Goal: Task Accomplishment & Management: Manage account settings

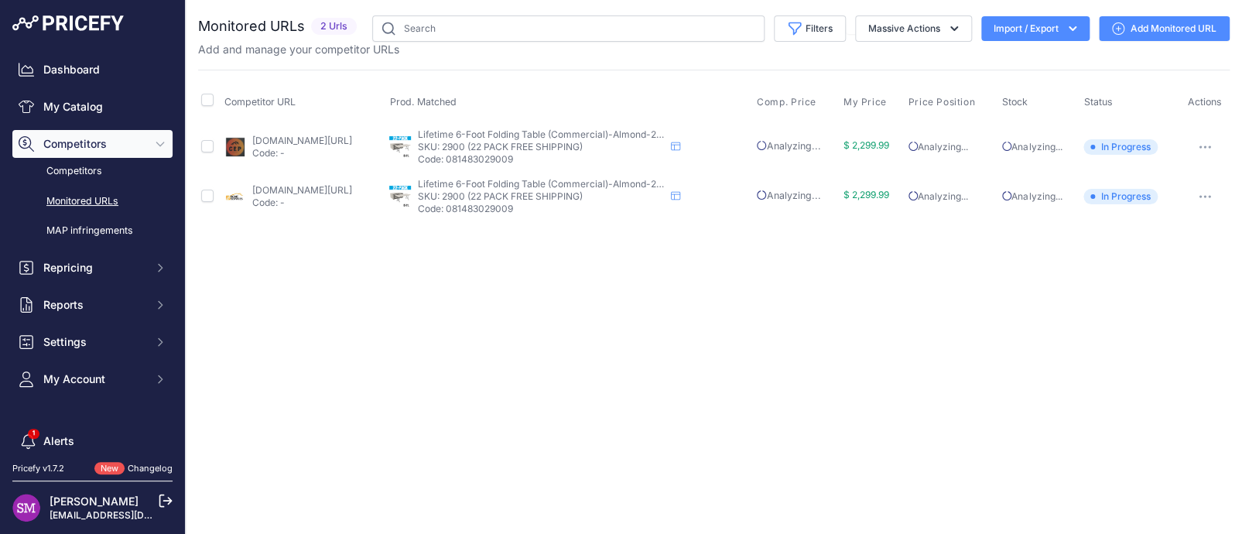
click at [310, 188] on link "homedepot.com/p/lifetime-6-ft-plastic-folding-table-commercial-22-pack-82901/32…" at bounding box center [302, 190] width 100 height 12
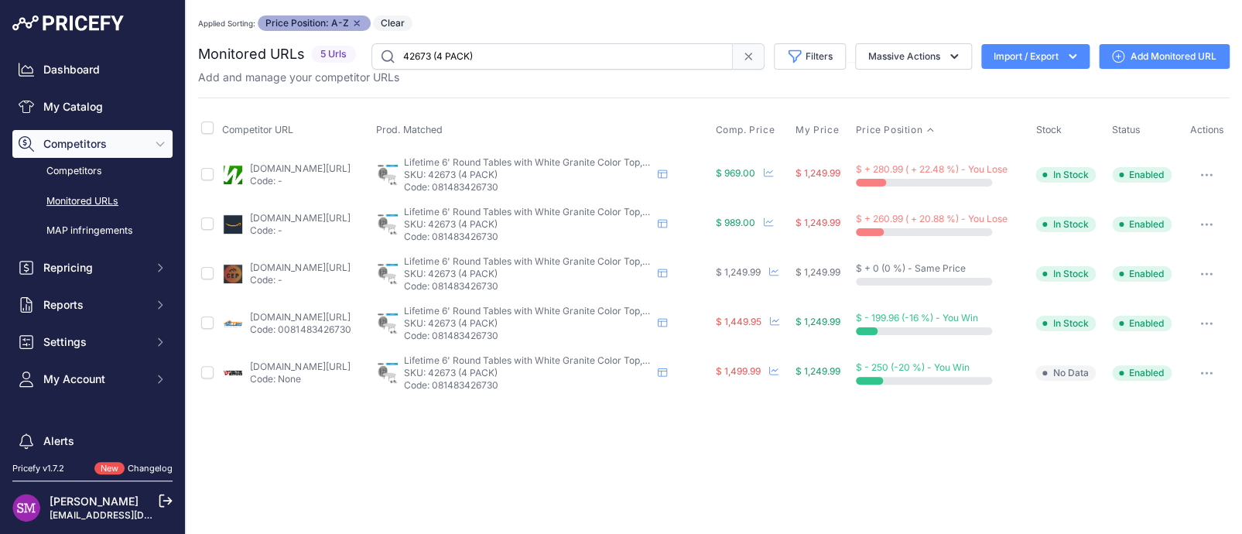
click at [614, 108] on div "Competitor URL Prod. Matched Comp. Price My Price" at bounding box center [714, 248] width 1032 height 300
click at [522, 9] on div "You are not connected to the internet. Applied Sorting: Price Position: A-Z Rem…" at bounding box center [714, 206] width 1032 height 413
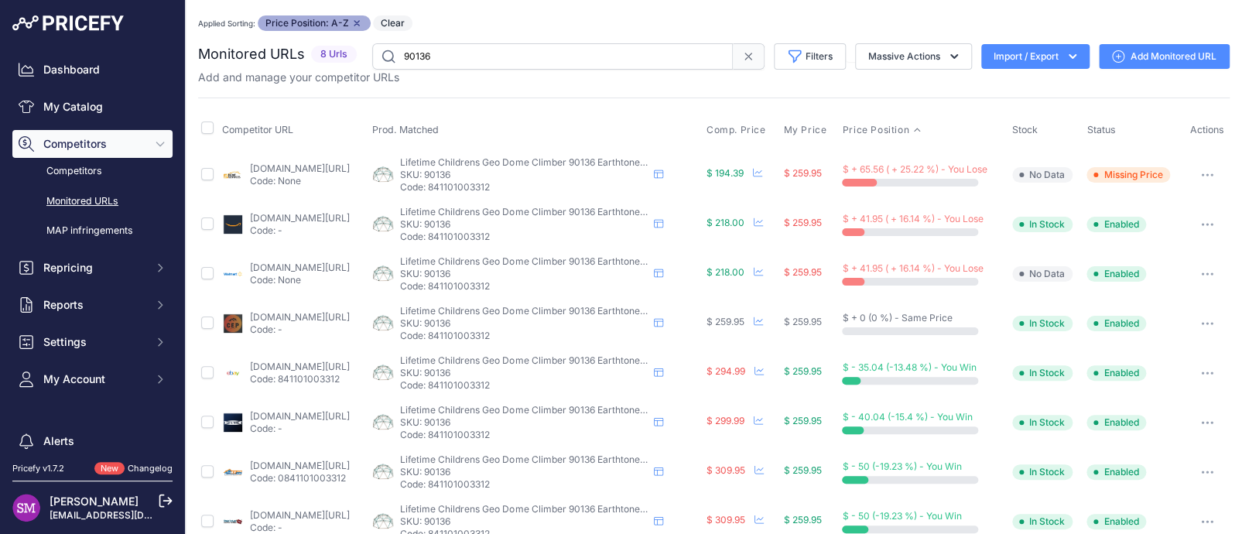
click at [302, 170] on link "[DOMAIN_NAME][URL]" at bounding box center [300, 169] width 100 height 12
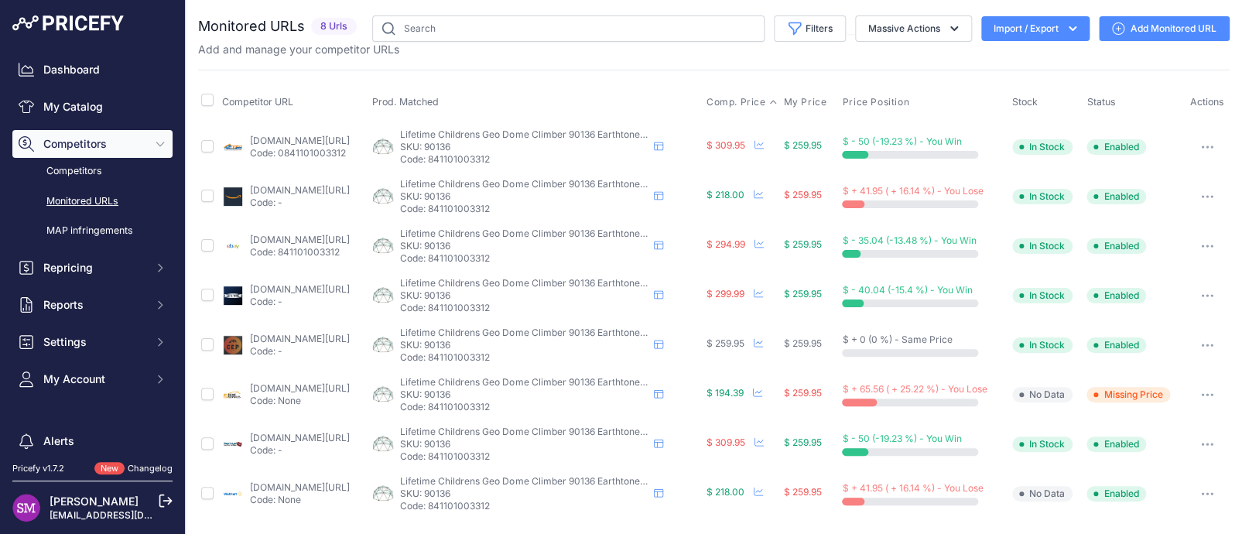
click at [742, 101] on span "Comp. Price" at bounding box center [737, 102] width 60 height 12
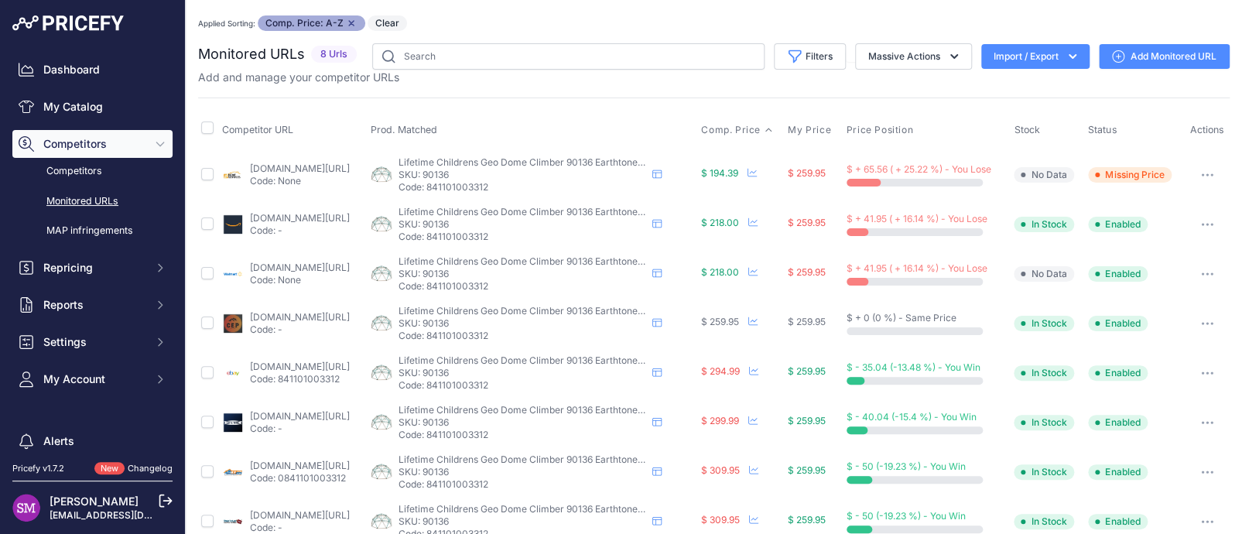
click at [1192, 176] on button "button" at bounding box center [1207, 175] width 31 height 22
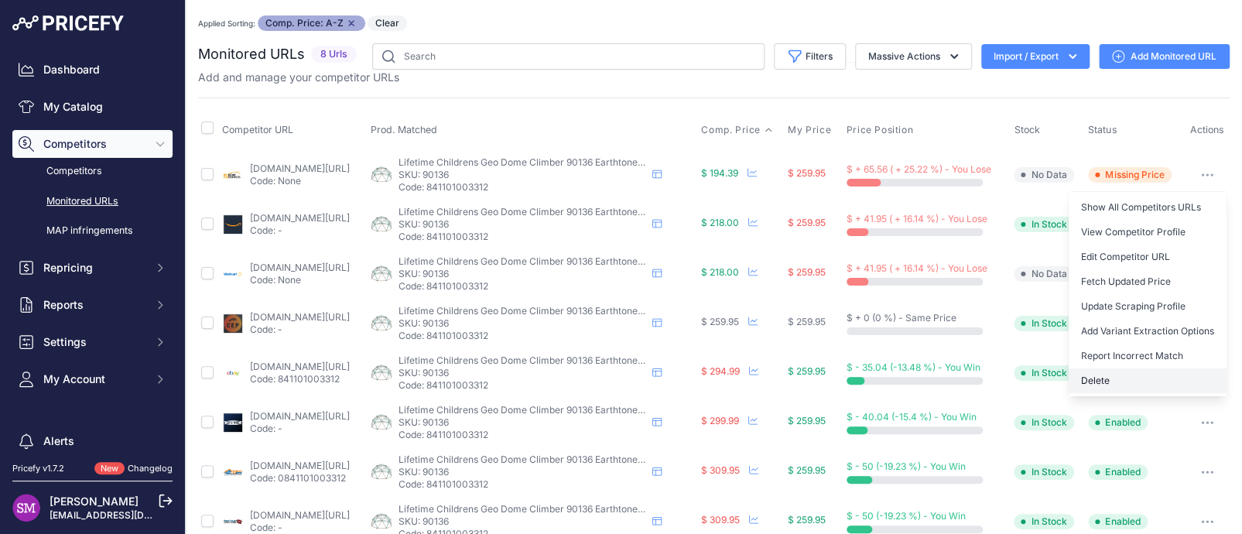
click at [1094, 379] on button "Delete" at bounding box center [1148, 380] width 158 height 25
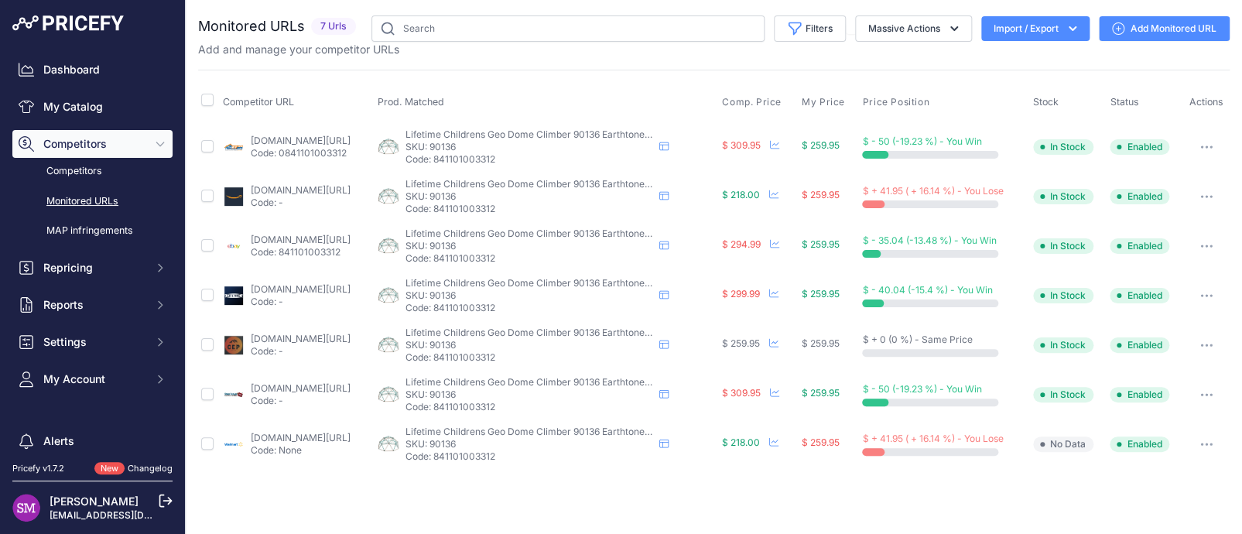
click at [773, 101] on span "Comp. Price" at bounding box center [752, 102] width 60 height 12
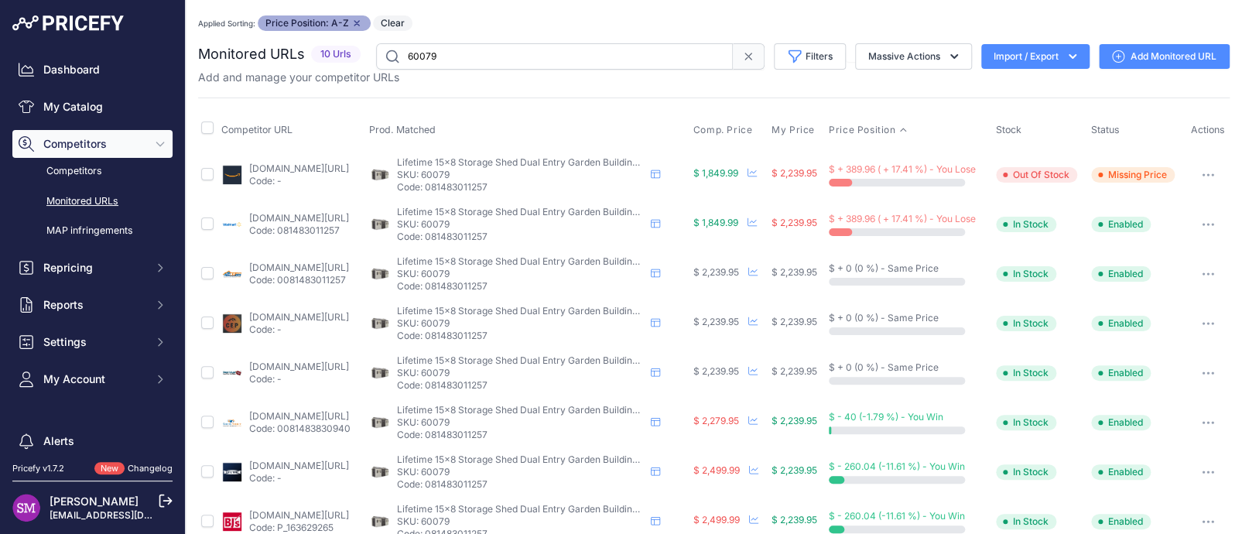
click at [512, 8] on div "You are not connected to the internet. Applied Sorting: Price Position: A-Z Rem…" at bounding box center [714, 330] width 1032 height 661
click at [272, 217] on link "walmart.com/ip/lifetime-polyethylene-outdoor-storage-shed-106-5-sq-ft-15-x-8-tw…" at bounding box center [299, 218] width 100 height 12
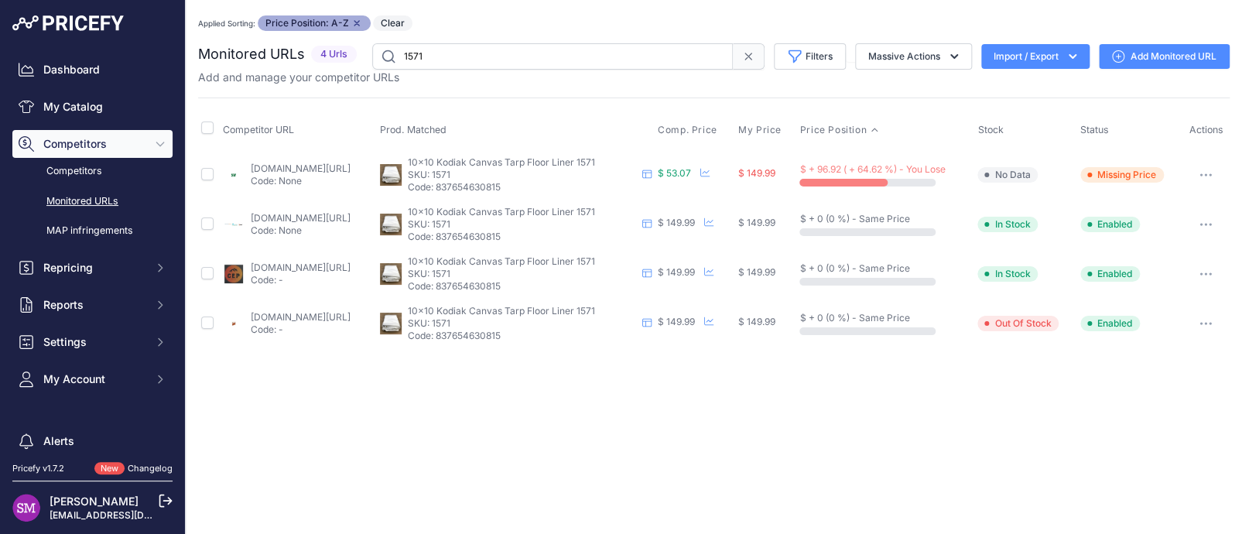
click at [303, 170] on link "sportsmans.com/camping-gear-supplies/tents-shelters/tent-accessories/kodiak-can…" at bounding box center [301, 169] width 100 height 12
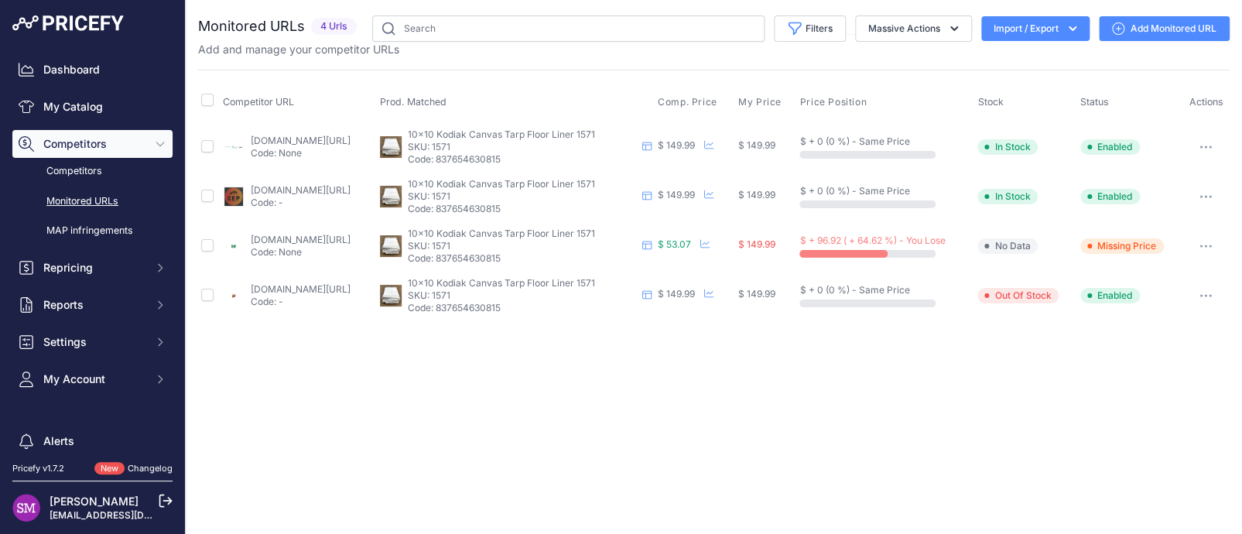
click at [1209, 245] on icon "button" at bounding box center [1206, 246] width 12 height 3
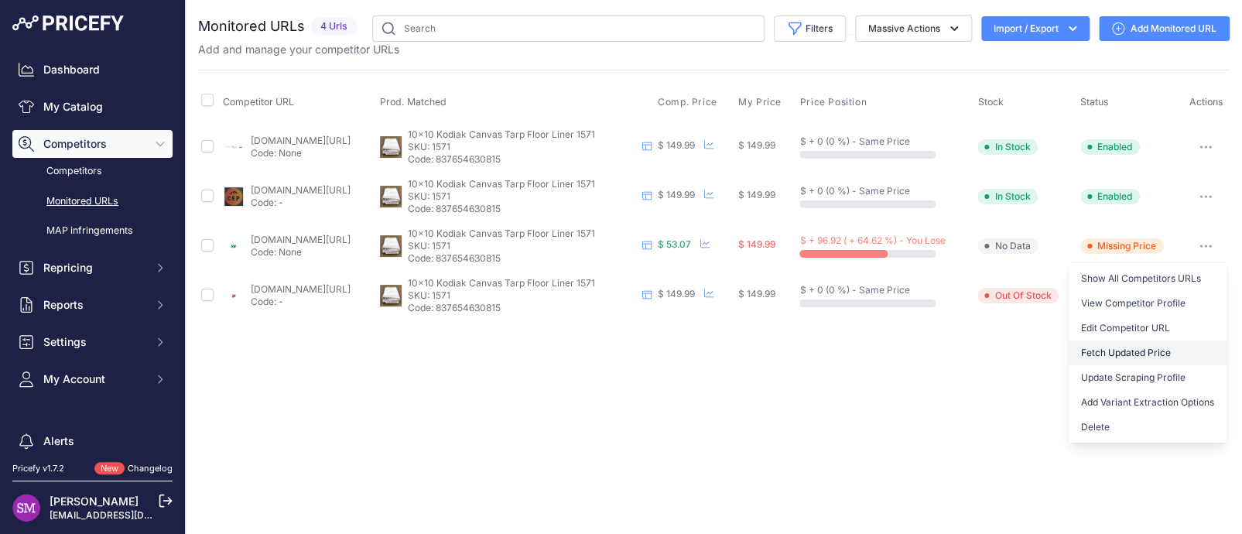
click at [1141, 348] on button "Fetch Updated Price" at bounding box center [1148, 353] width 158 height 25
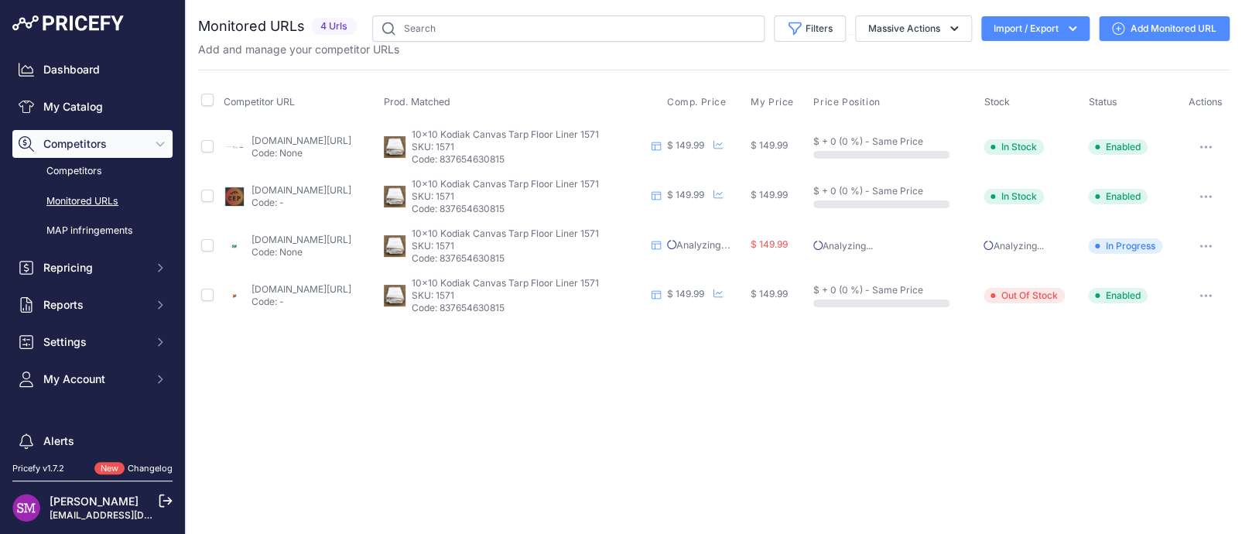
click at [469, 76] on div "Competitor URL Prod. Matched Comp. Price My Price" at bounding box center [714, 195] width 1032 height 251
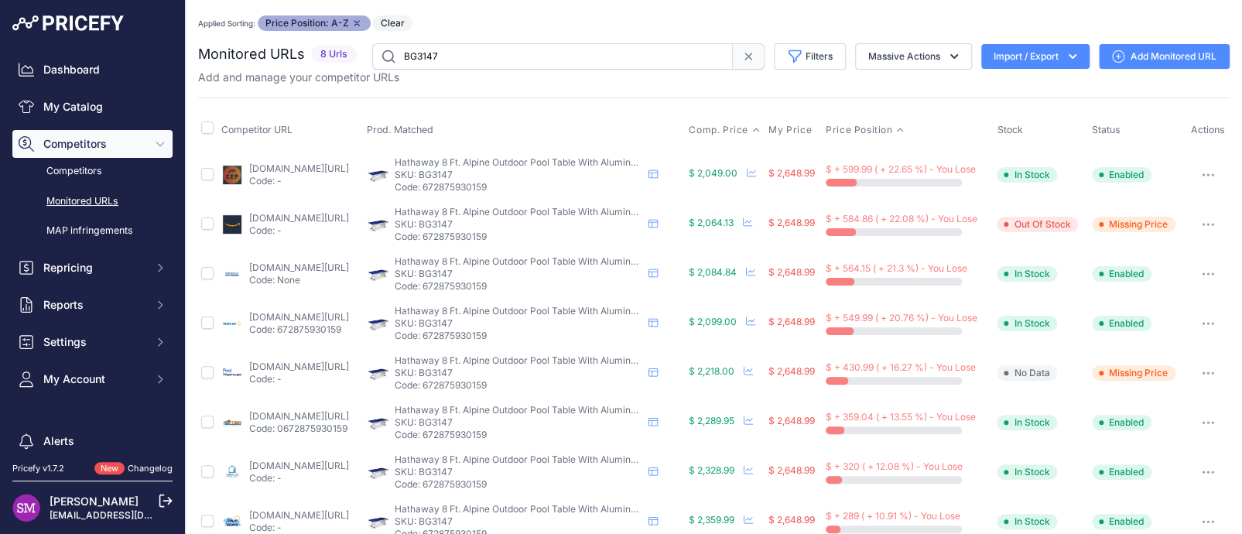
click at [742, 125] on span "Comp. Price" at bounding box center [719, 130] width 60 height 12
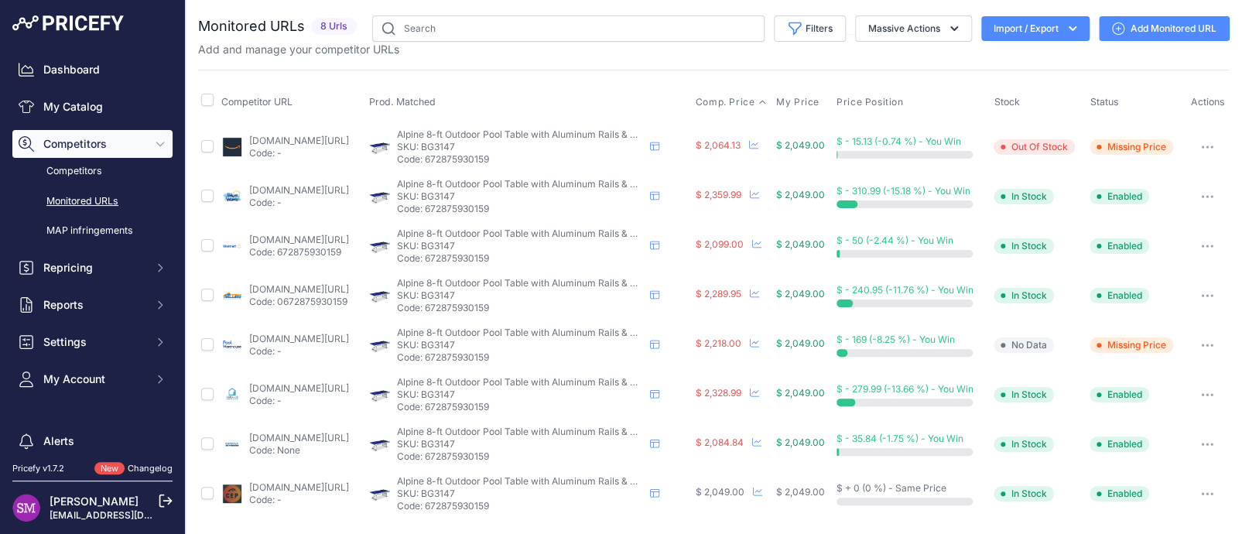
click at [755, 102] on span "Comp. Price" at bounding box center [725, 102] width 60 height 12
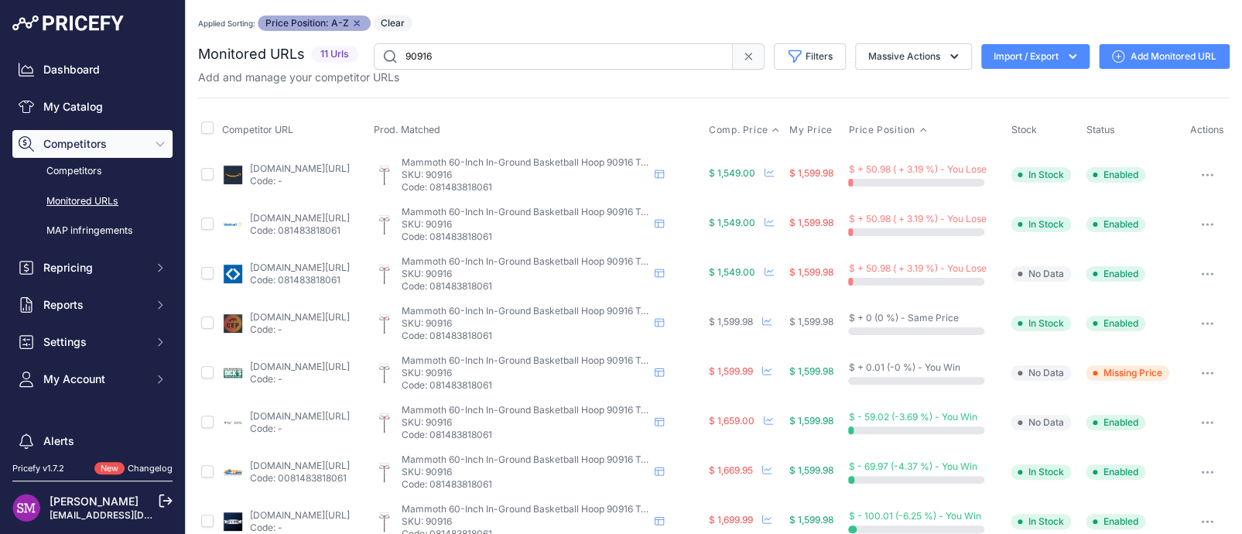
click at [764, 132] on span "Comp. Price" at bounding box center [739, 130] width 60 height 12
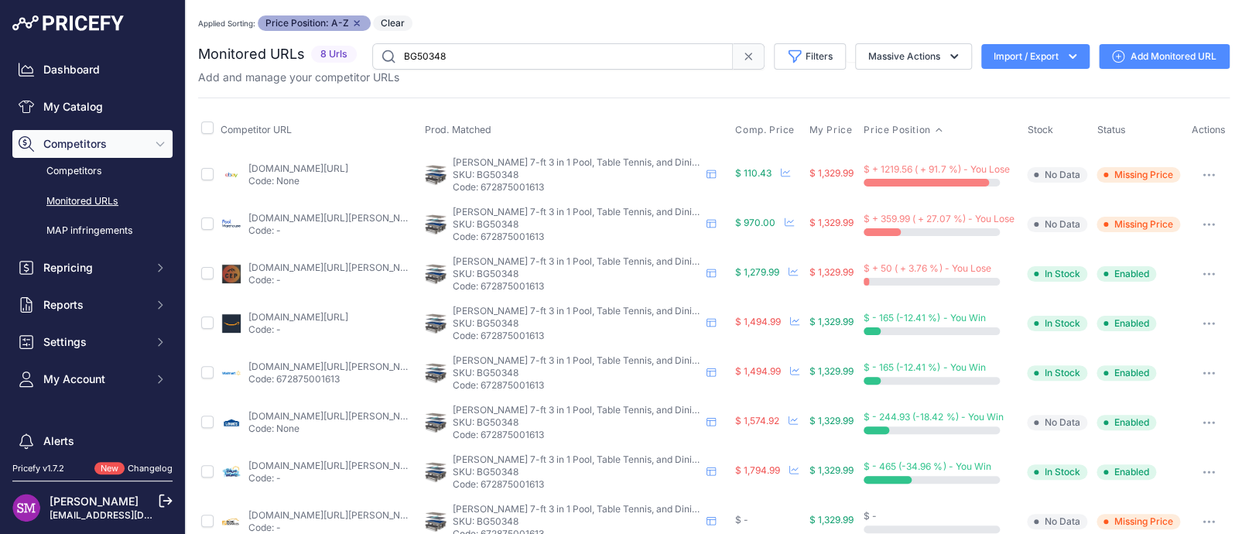
click at [231, 176] on img at bounding box center [232, 175] width 22 height 22
click at [231, 171] on img at bounding box center [232, 175] width 22 height 22
click at [266, 167] on link "[DOMAIN_NAME][URL]" at bounding box center [298, 169] width 100 height 12
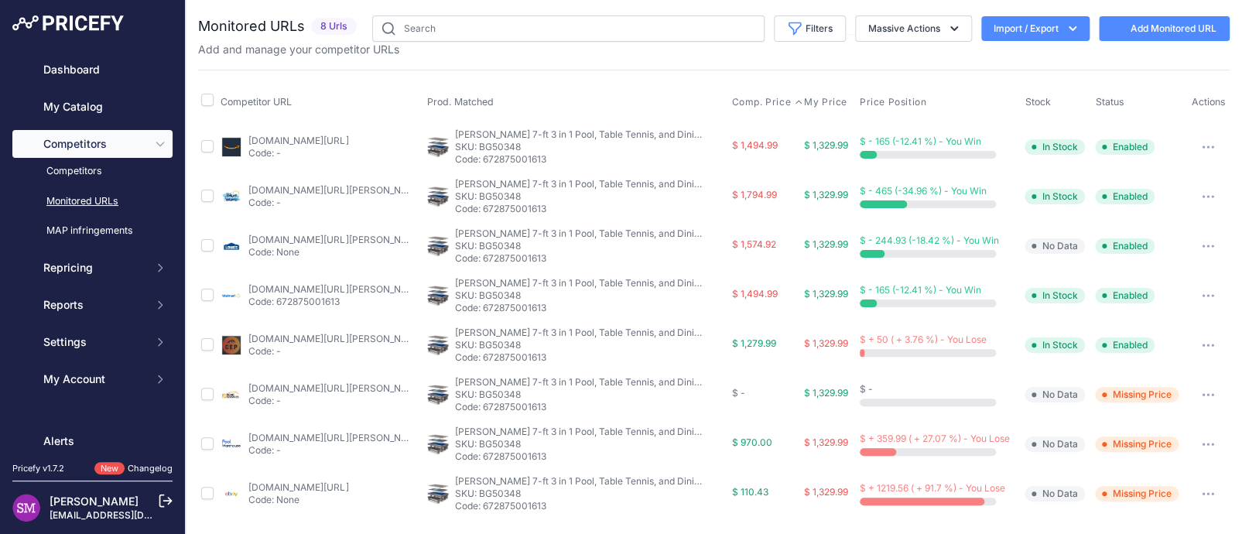
click at [769, 101] on span "Comp. Price" at bounding box center [762, 102] width 60 height 12
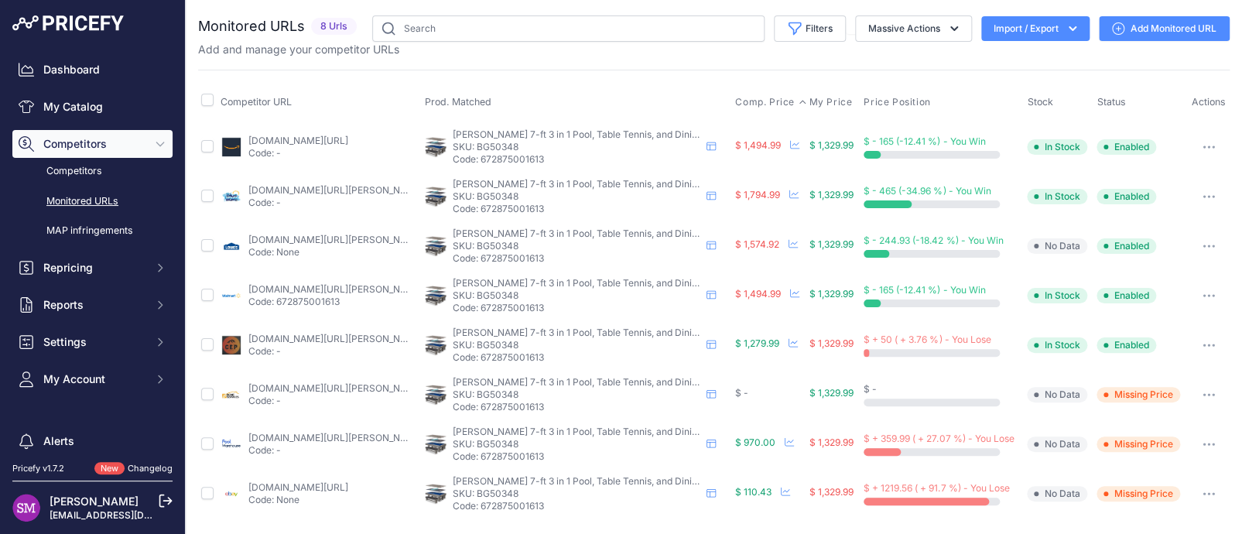
click at [766, 101] on span "Comp. Price" at bounding box center [765, 102] width 60 height 12
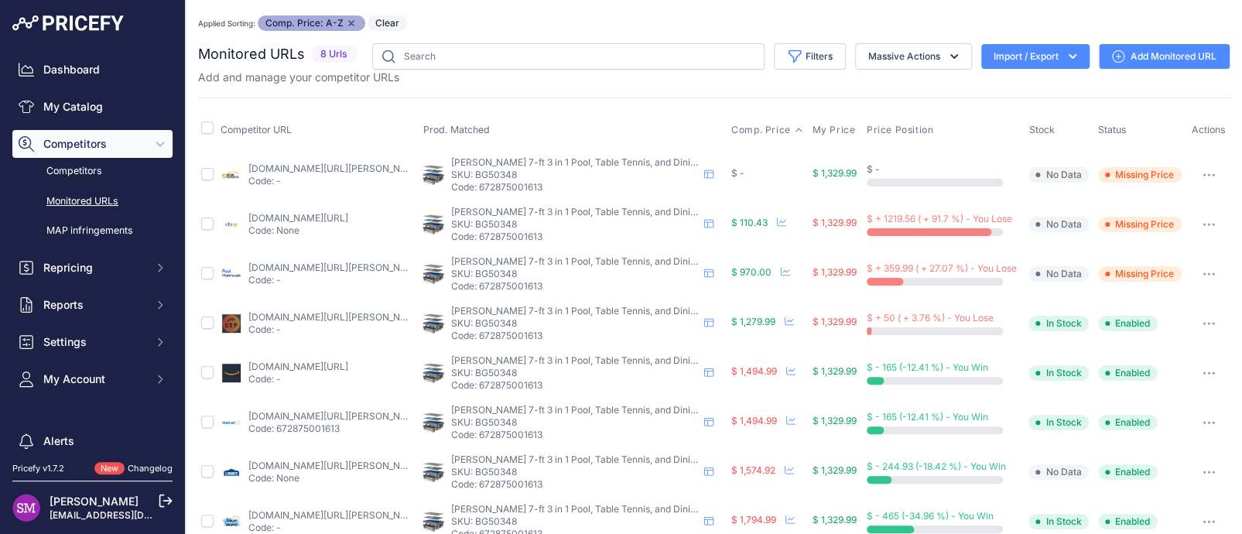
click at [1194, 170] on button "button" at bounding box center [1209, 175] width 31 height 22
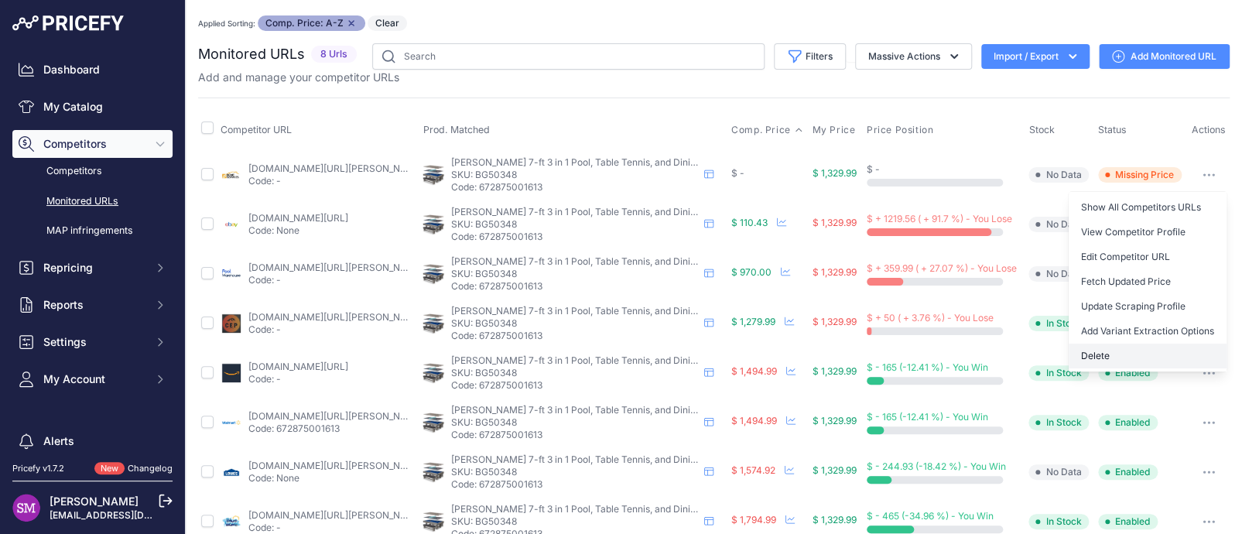
click at [1115, 355] on button "Delete" at bounding box center [1148, 356] width 158 height 25
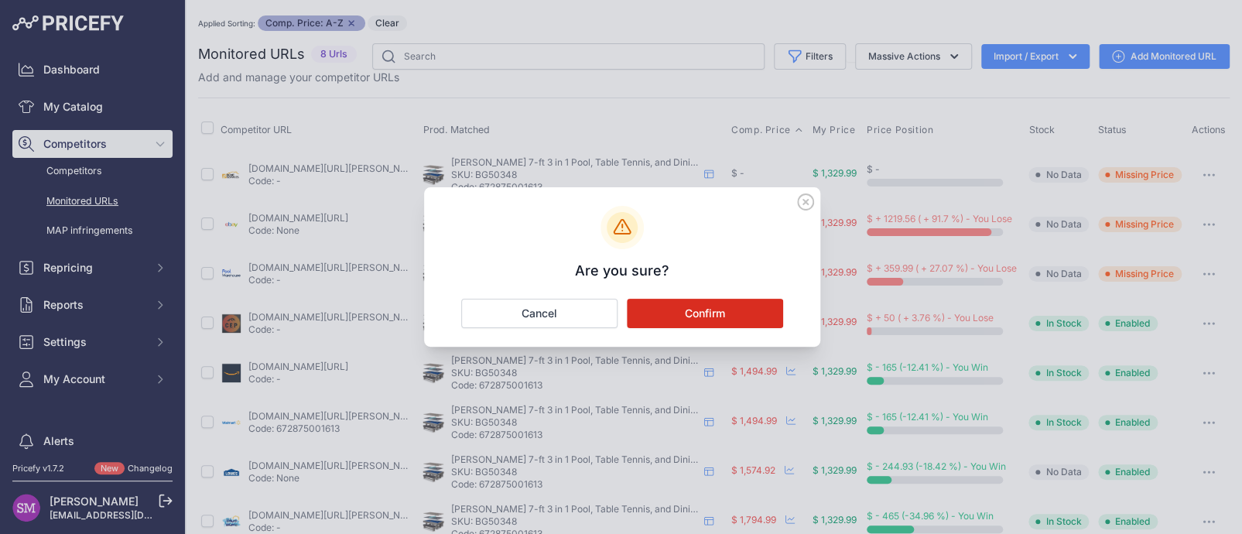
click at [669, 311] on button "Confirm" at bounding box center [705, 313] width 156 height 29
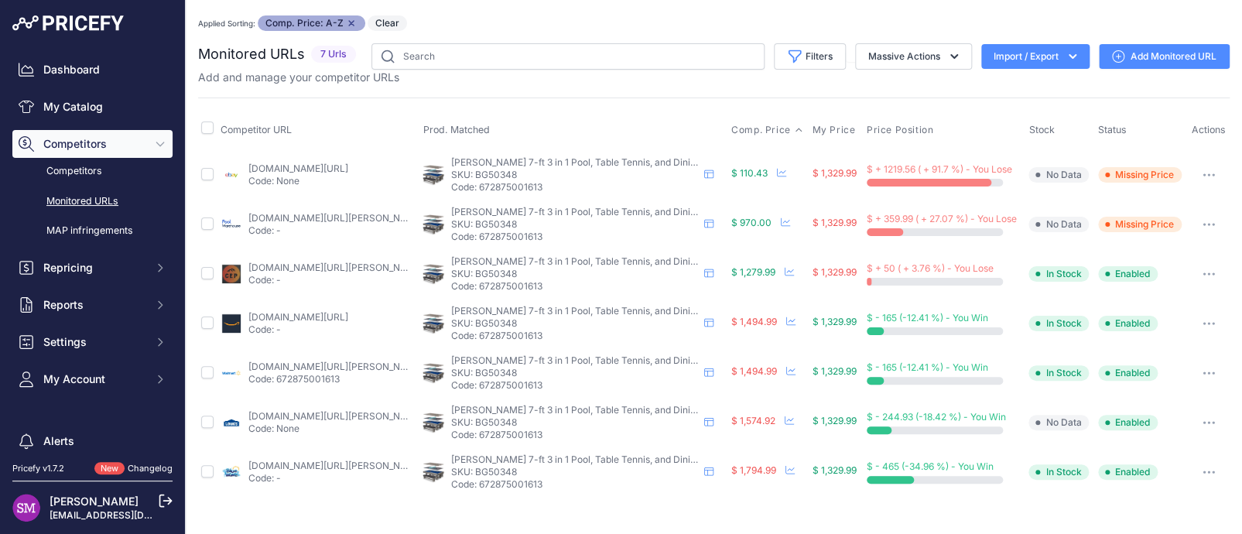
click at [1209, 170] on button "button" at bounding box center [1209, 175] width 31 height 22
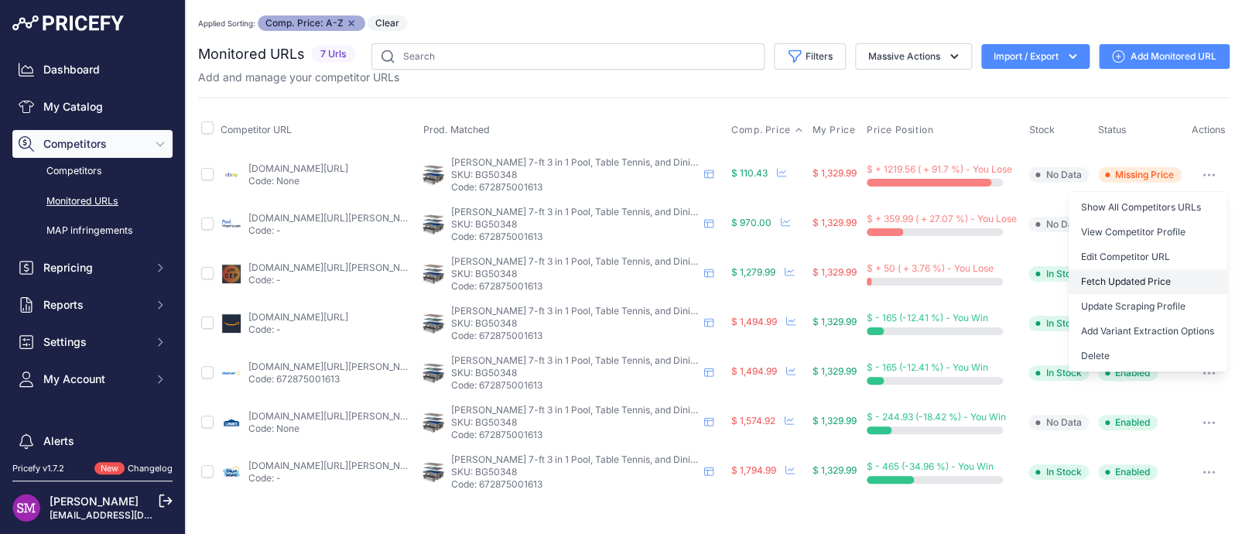
click at [1150, 276] on button "Fetch Updated Price" at bounding box center [1148, 281] width 158 height 25
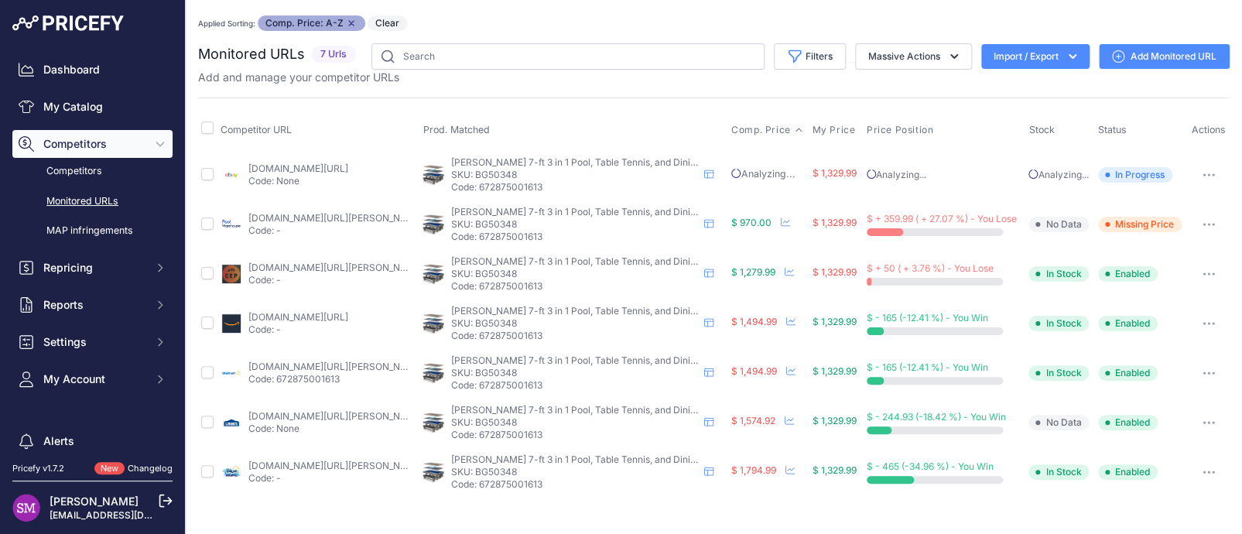
click at [283, 216] on link "poolwarehouse.com/shop/logan-7-ft-3-in-1-pool-table-w-benches/" at bounding box center [335, 218] width 175 height 12
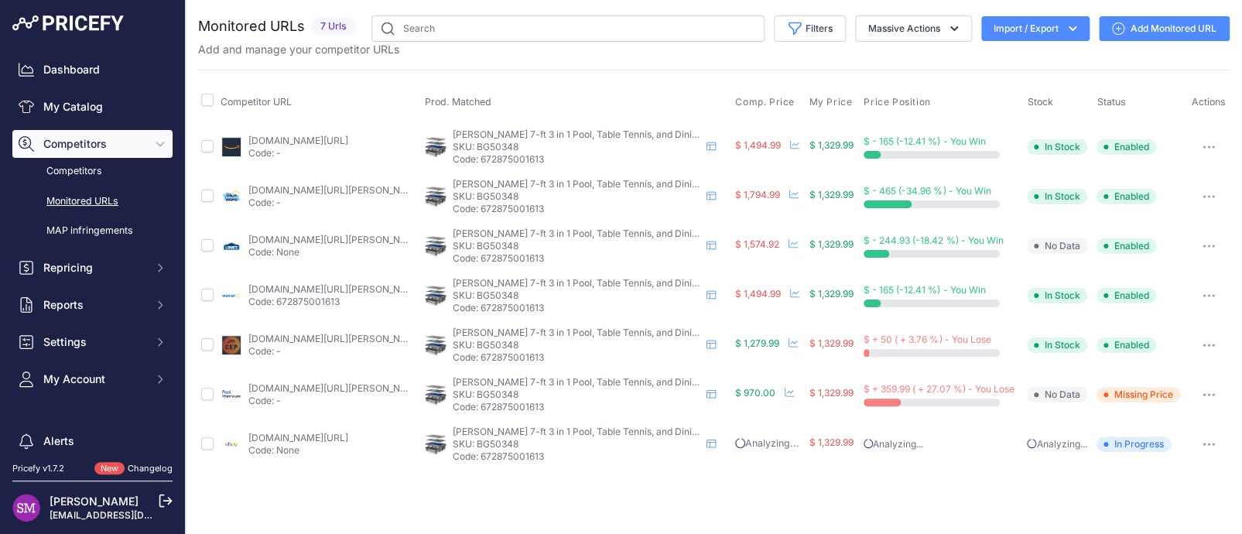
click at [1203, 389] on button "button" at bounding box center [1209, 395] width 31 height 22
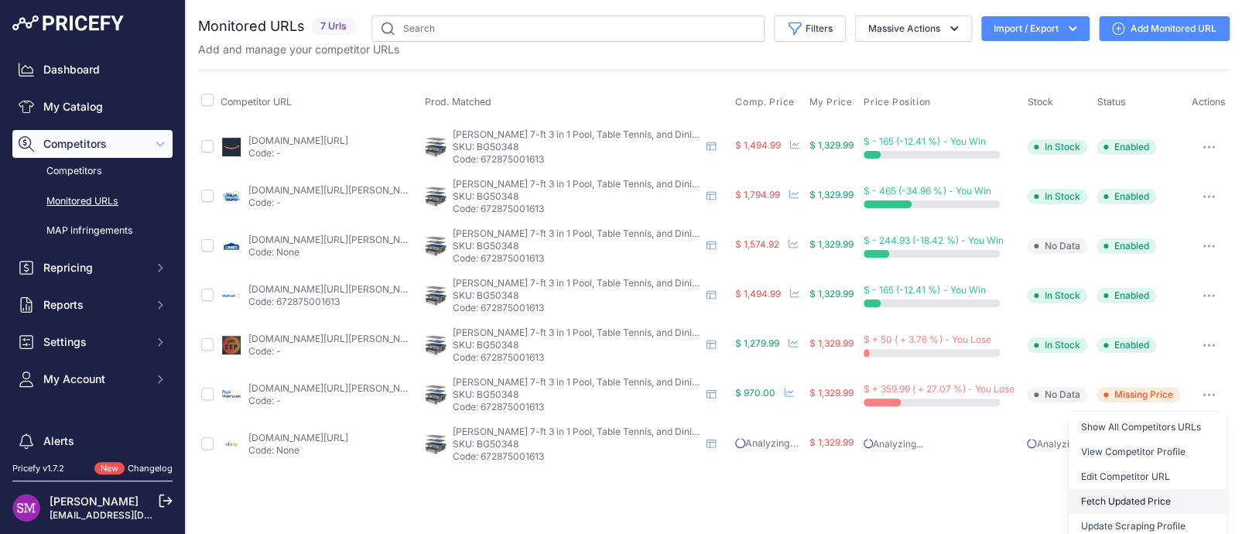
scroll to position [56, 0]
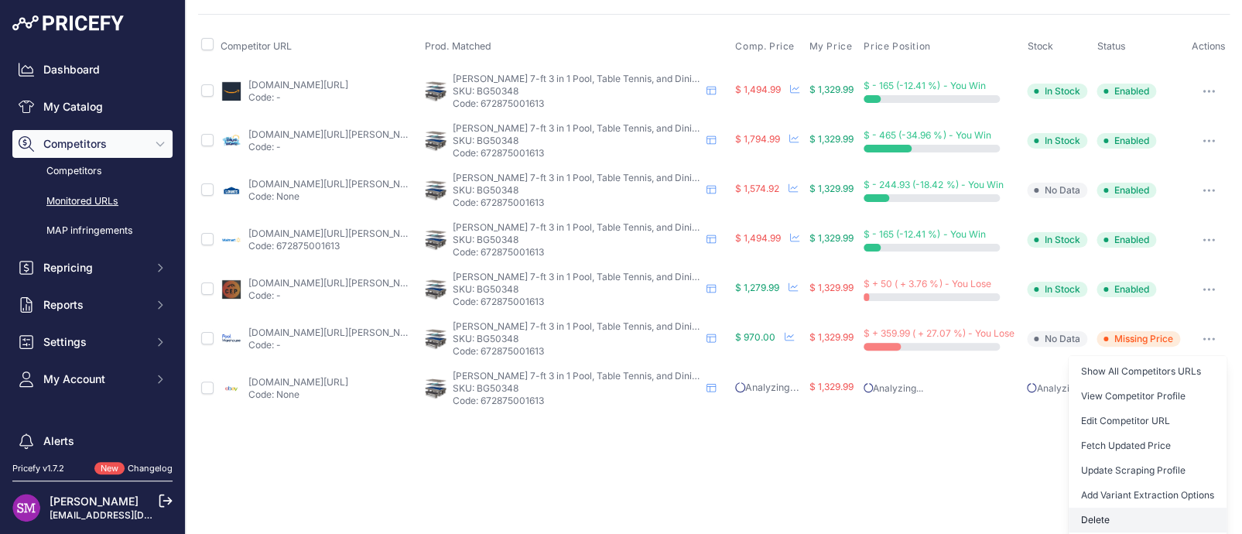
click at [1096, 517] on button "Delete" at bounding box center [1148, 520] width 158 height 25
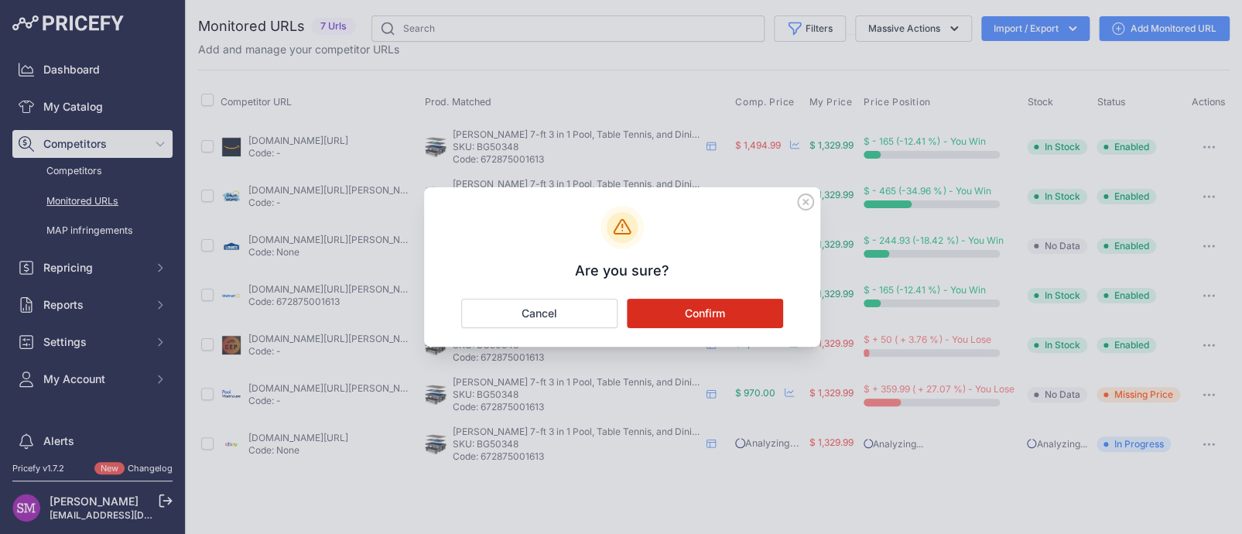
scroll to position [0, 0]
click at [716, 307] on button "Confirm" at bounding box center [705, 313] width 156 height 29
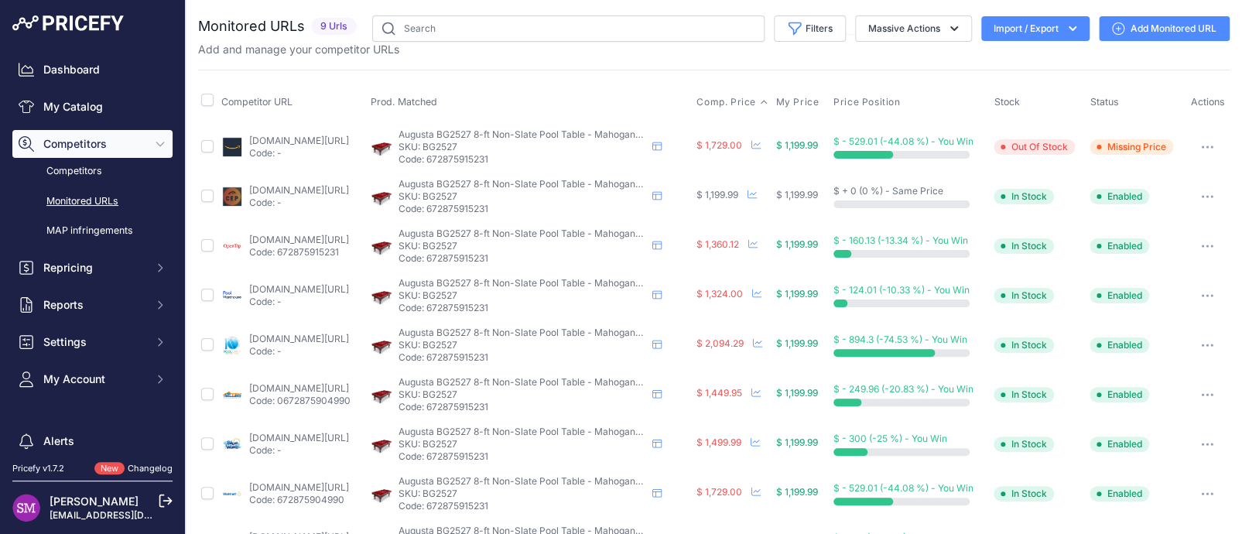
click at [742, 98] on span "Comp. Price" at bounding box center [727, 102] width 60 height 12
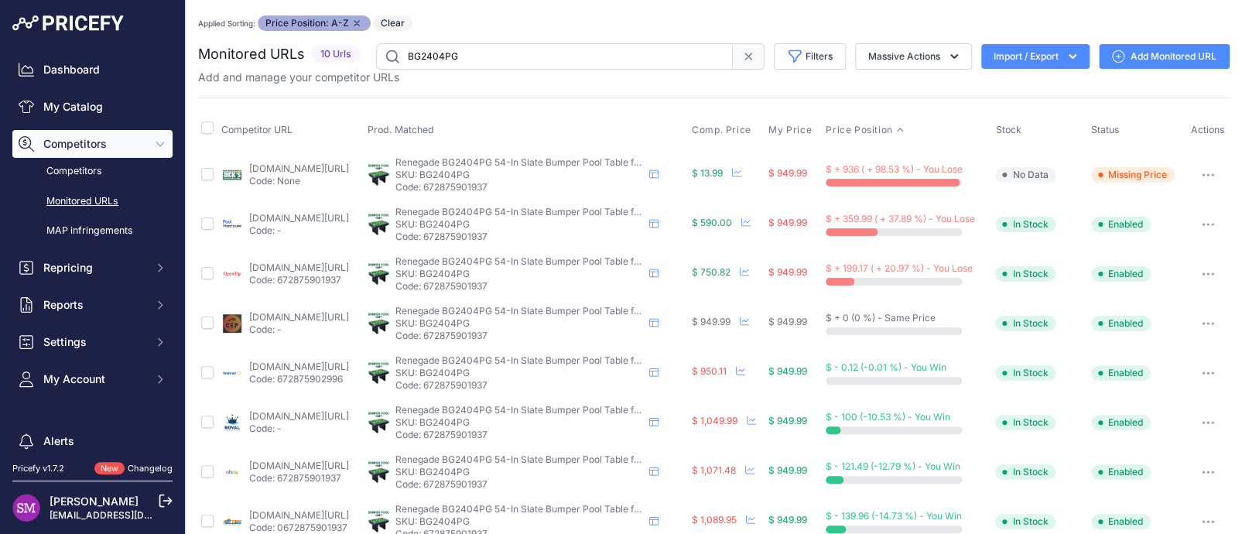
click at [1199, 169] on button "button" at bounding box center [1208, 175] width 31 height 22
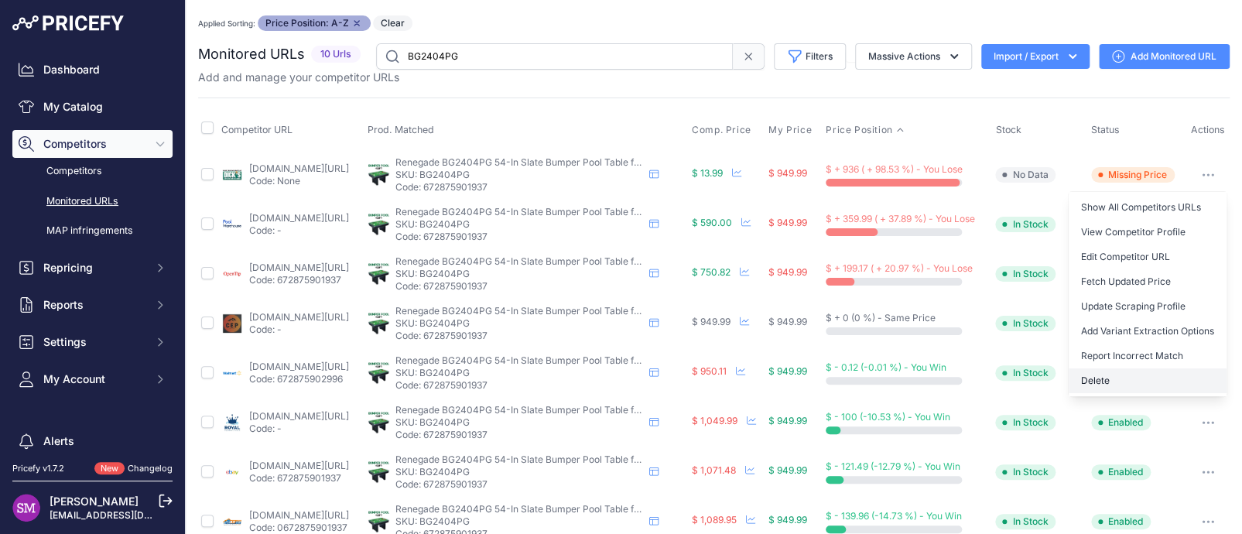
click at [1114, 372] on button "Delete" at bounding box center [1148, 380] width 158 height 25
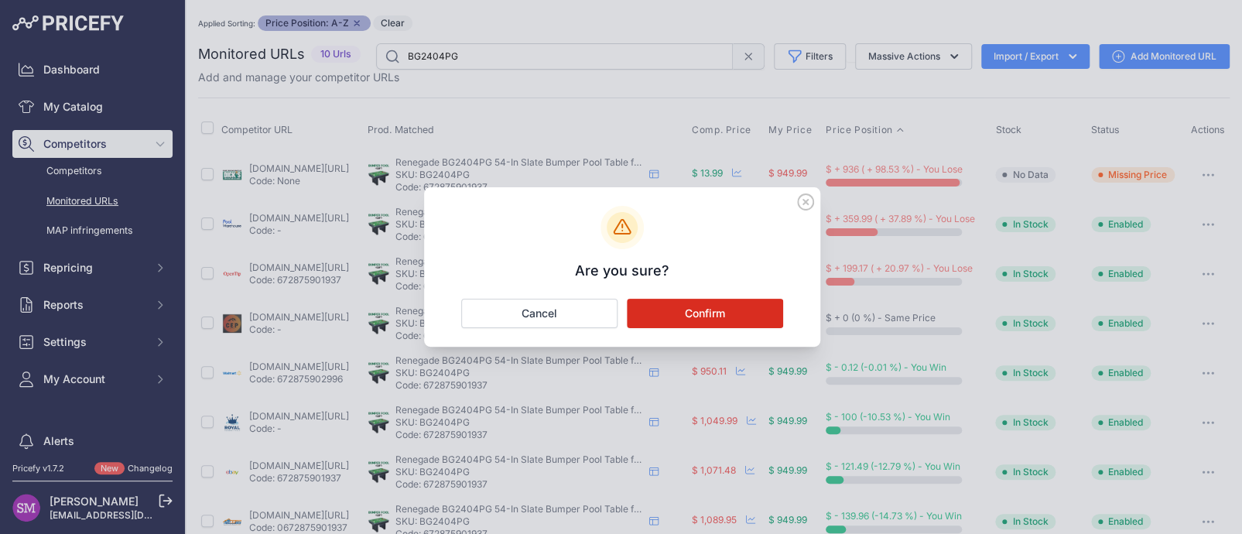
click at [720, 306] on button "Confirm" at bounding box center [705, 313] width 156 height 29
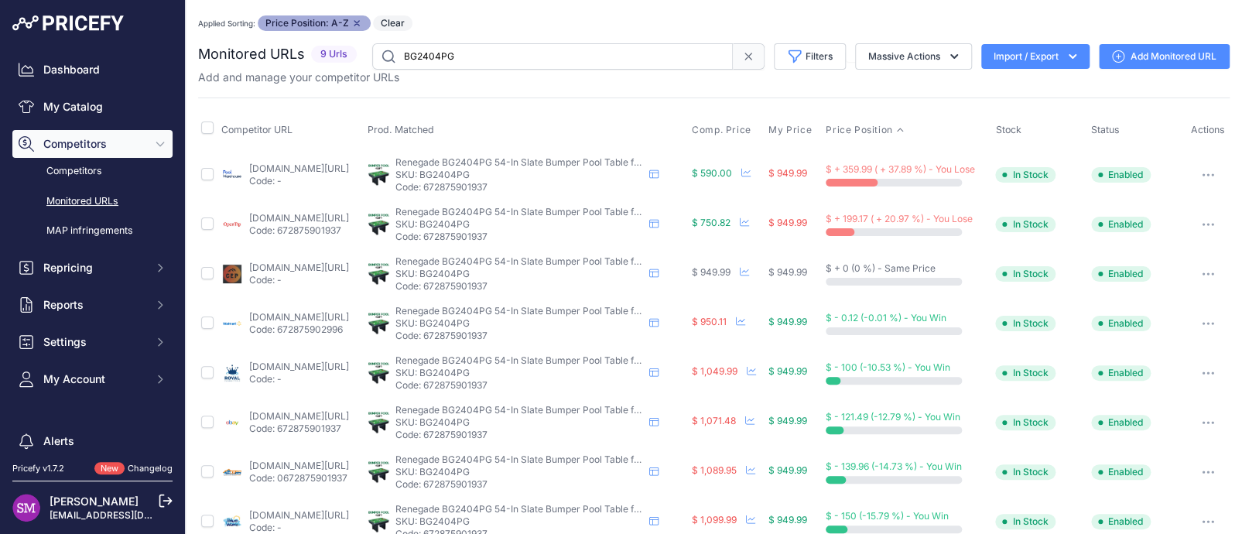
click at [1202, 176] on button "button" at bounding box center [1208, 175] width 31 height 22
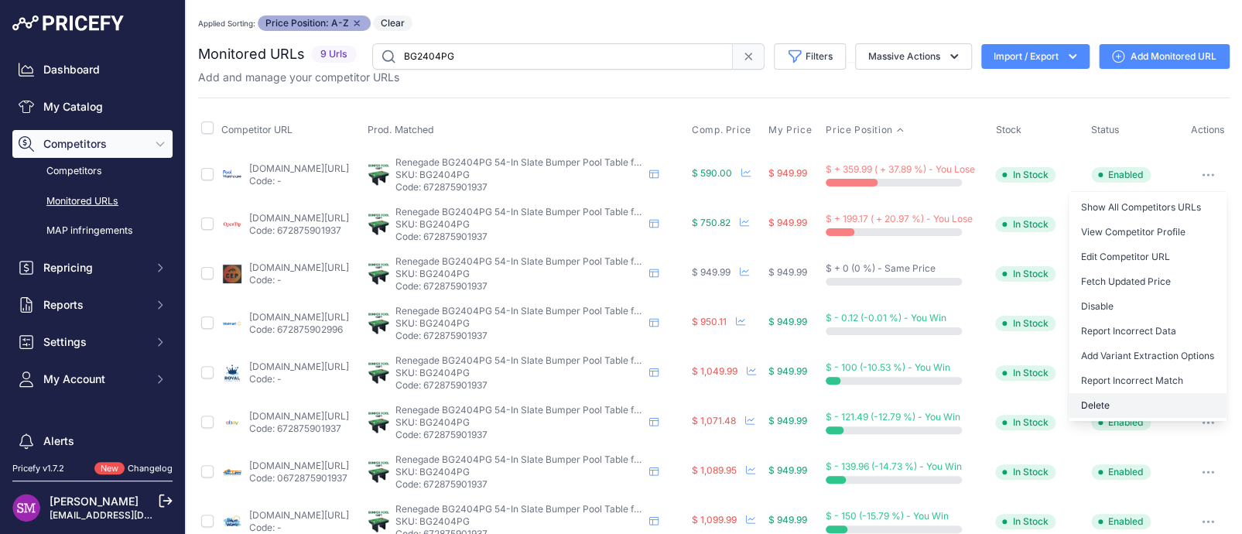
click at [1087, 394] on button "Delete" at bounding box center [1148, 405] width 158 height 25
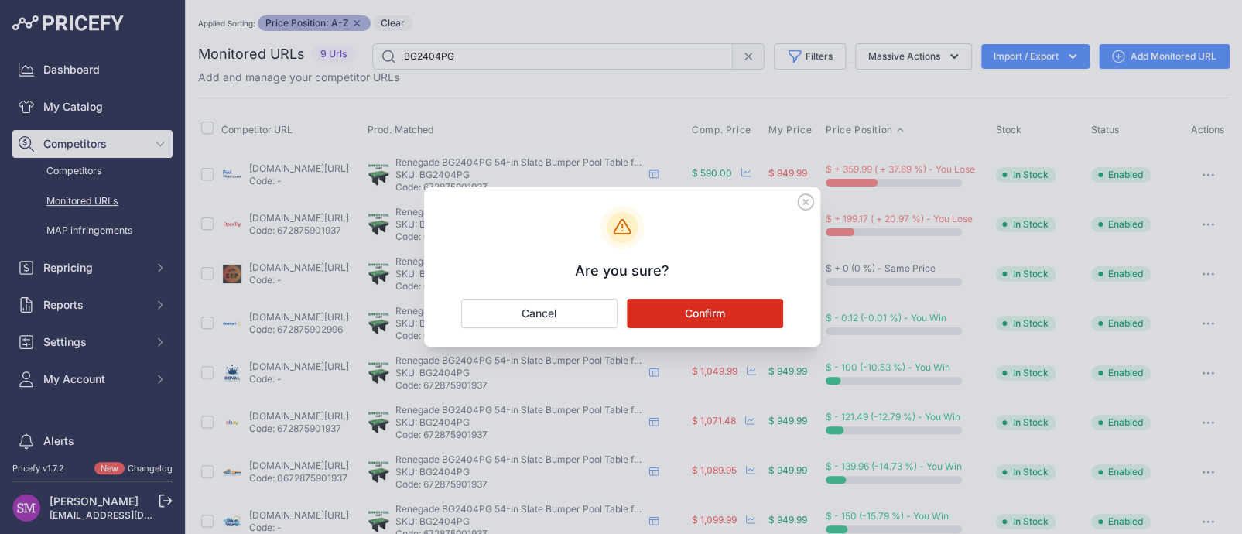
click at [696, 313] on button "Confirm" at bounding box center [705, 313] width 156 height 29
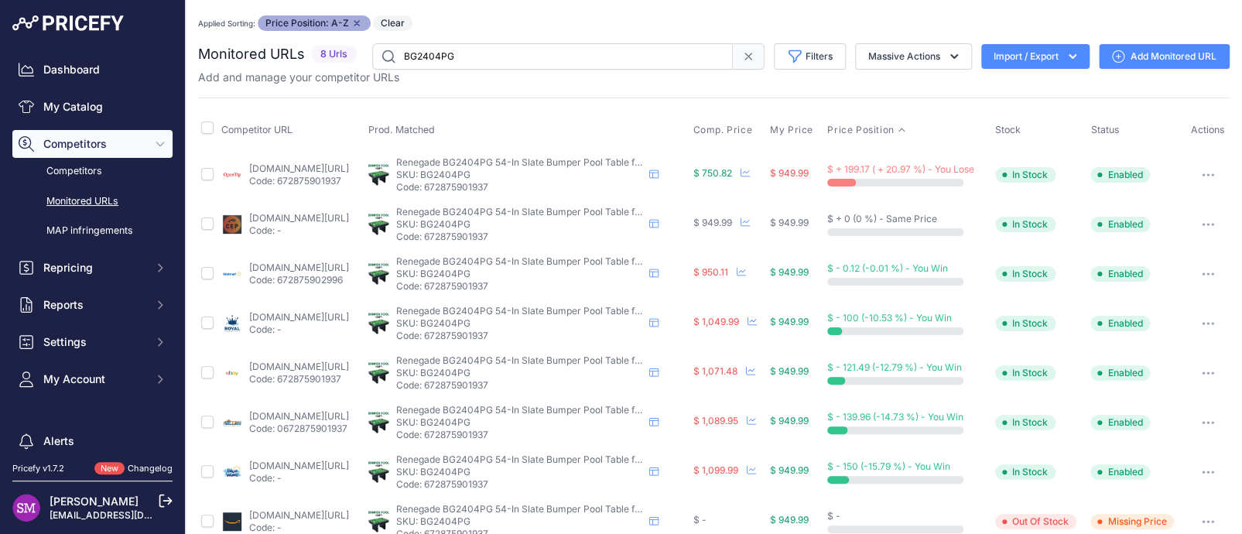
click at [1206, 173] on button "button" at bounding box center [1208, 175] width 31 height 22
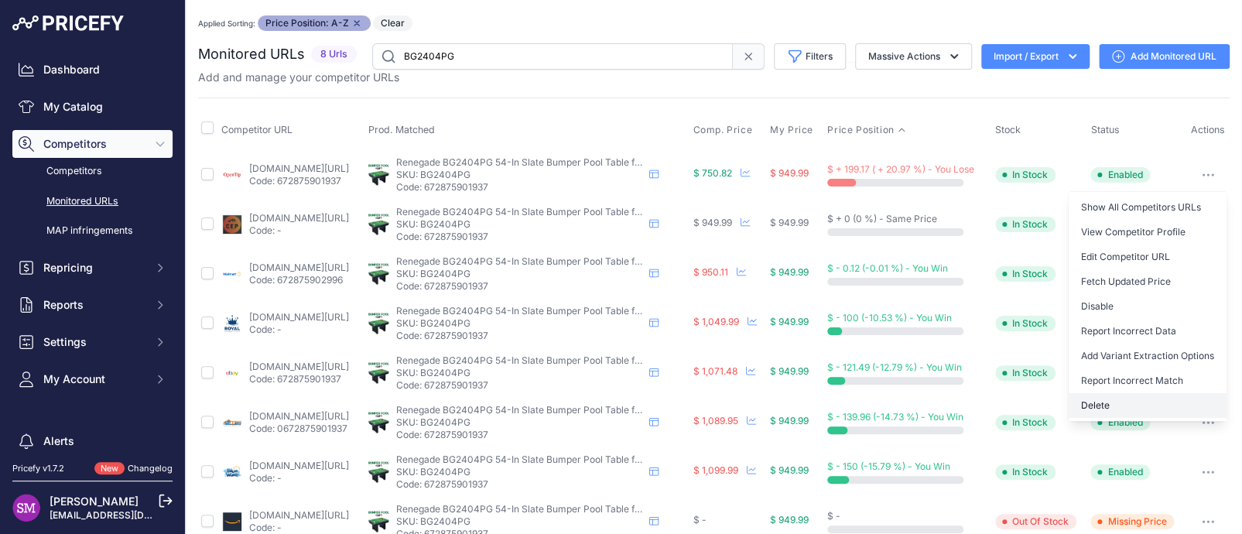
click at [1095, 403] on button "Delete" at bounding box center [1148, 405] width 158 height 25
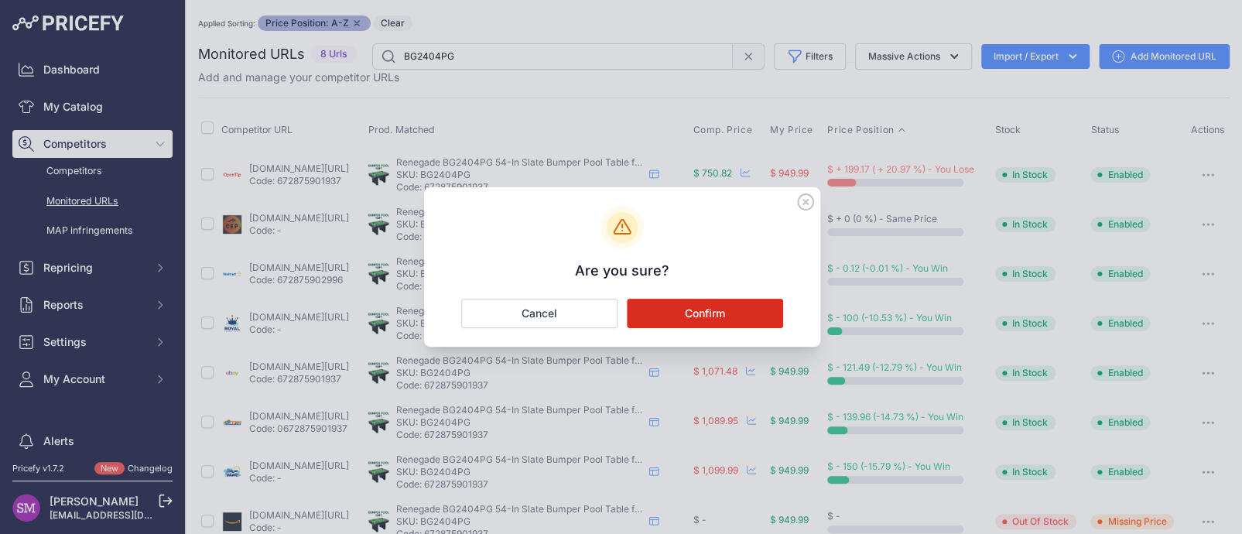
click at [684, 310] on button "Confirm" at bounding box center [705, 313] width 156 height 29
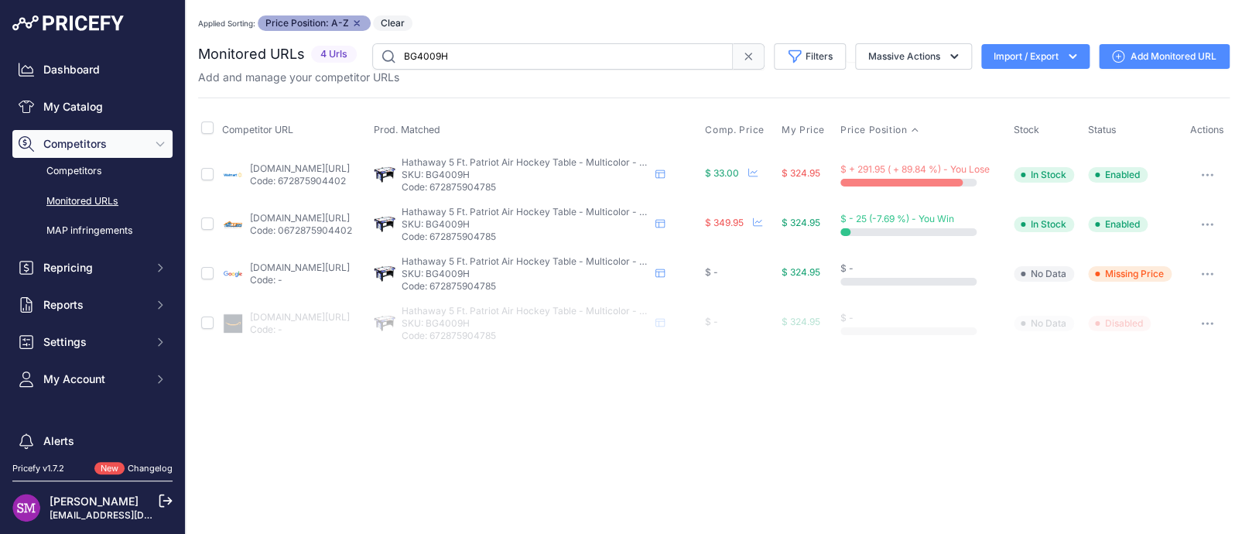
click at [1206, 269] on button "button" at bounding box center [1207, 274] width 31 height 22
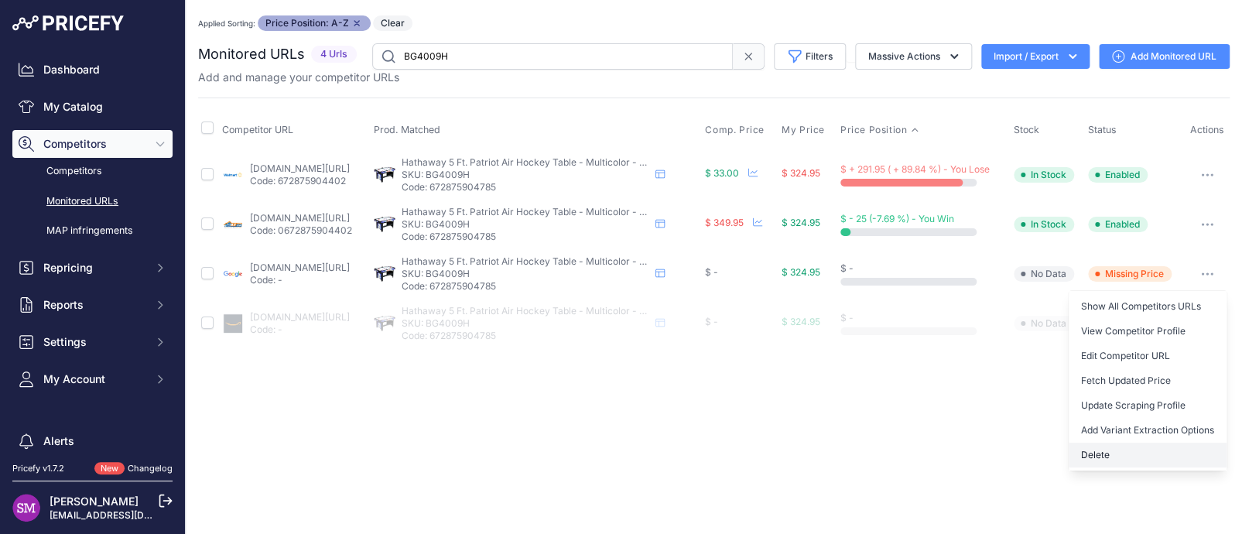
click at [1107, 456] on button "Delete" at bounding box center [1148, 455] width 158 height 25
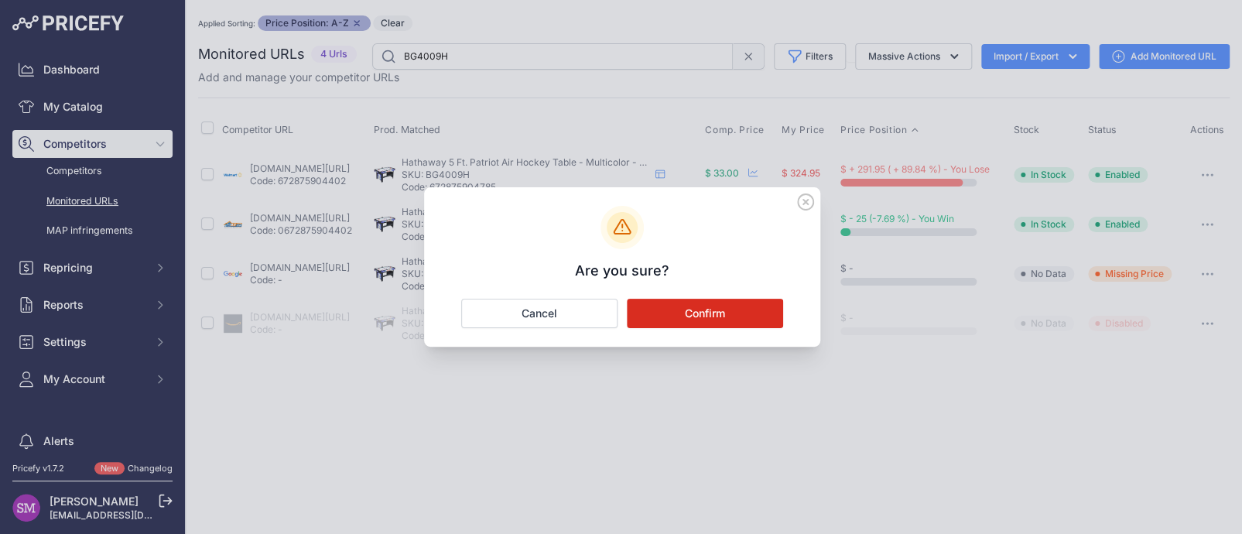
click at [663, 310] on button "Confirm" at bounding box center [705, 313] width 156 height 29
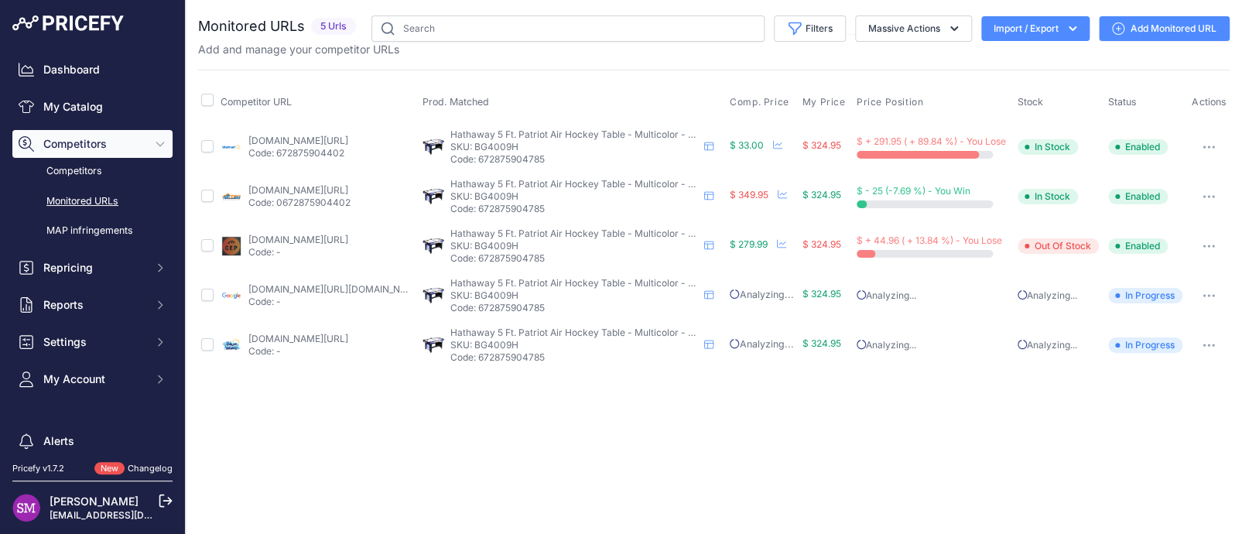
click at [326, 289] on link "[DOMAIN_NAME][URL][DOMAIN_NAME]" at bounding box center [335, 289] width 175 height 12
click at [1212, 292] on button "button" at bounding box center [1209, 296] width 31 height 22
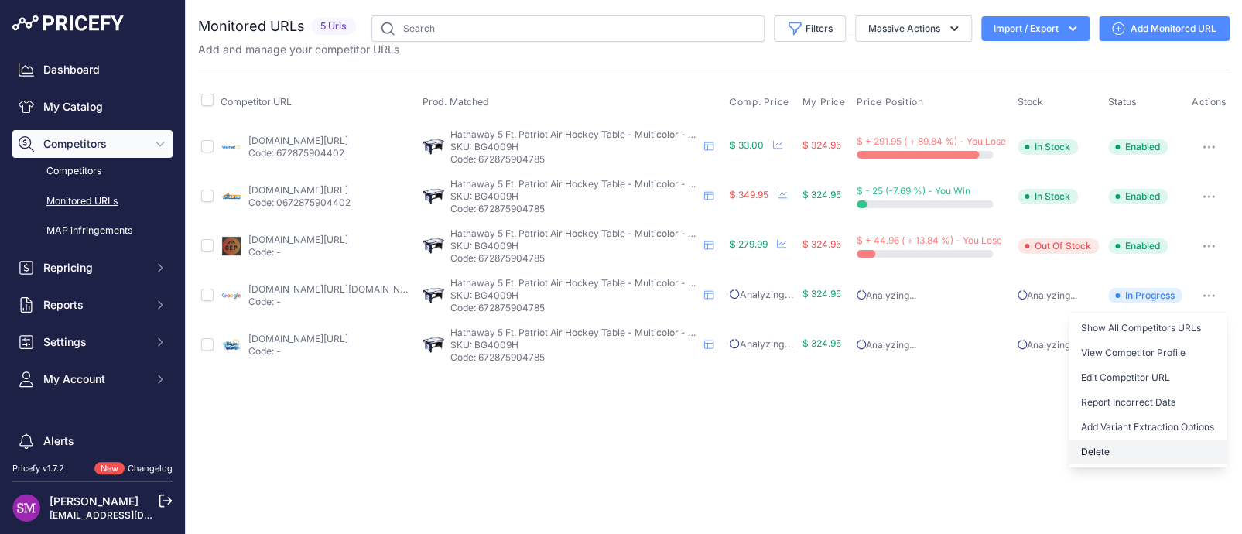
click at [1122, 452] on button "Delete" at bounding box center [1148, 452] width 158 height 25
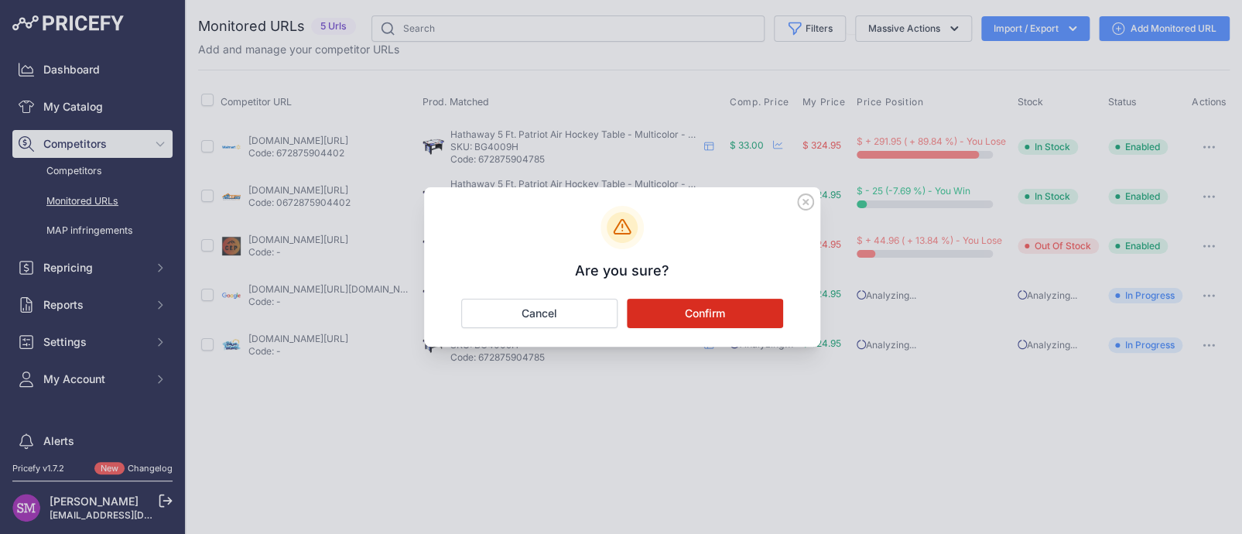
click at [732, 310] on button "Confirm" at bounding box center [705, 313] width 156 height 29
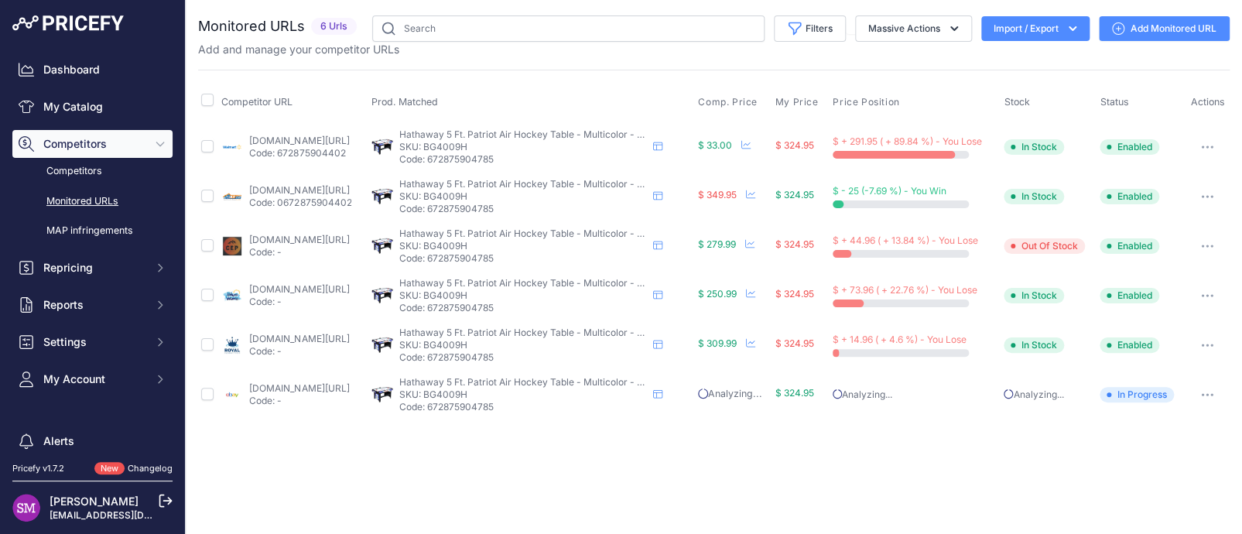
click at [302, 6] on div "You are not connected to the internet. Monitored URLs" at bounding box center [714, 217] width 1032 height 435
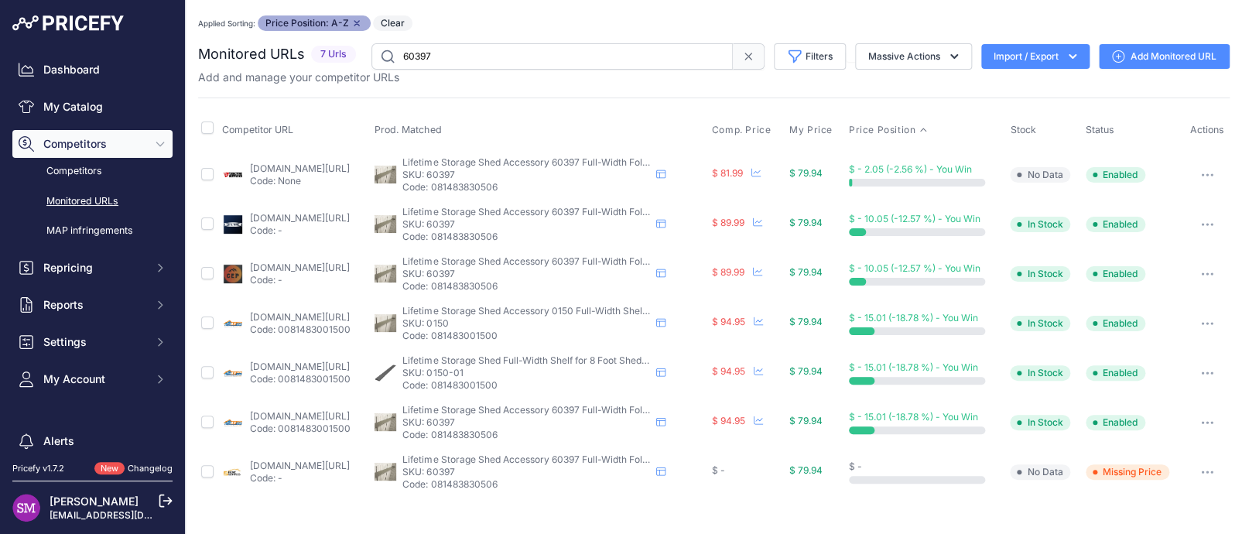
click at [1207, 471] on icon "button" at bounding box center [1207, 472] width 12 height 3
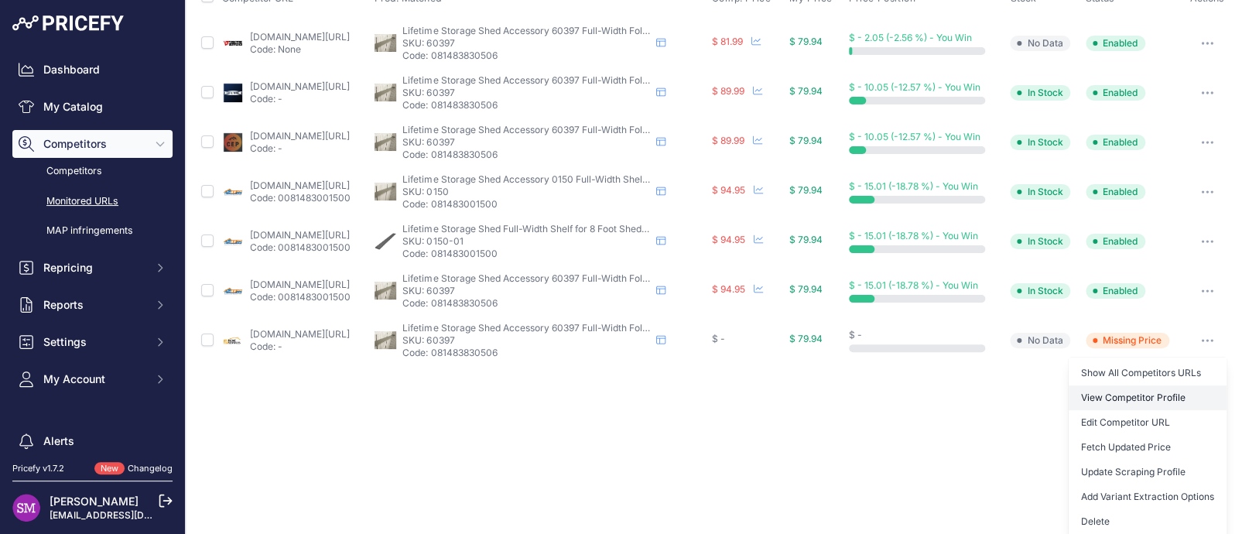
scroll to position [132, 0]
click at [1074, 518] on button "Delete" at bounding box center [1148, 521] width 158 height 25
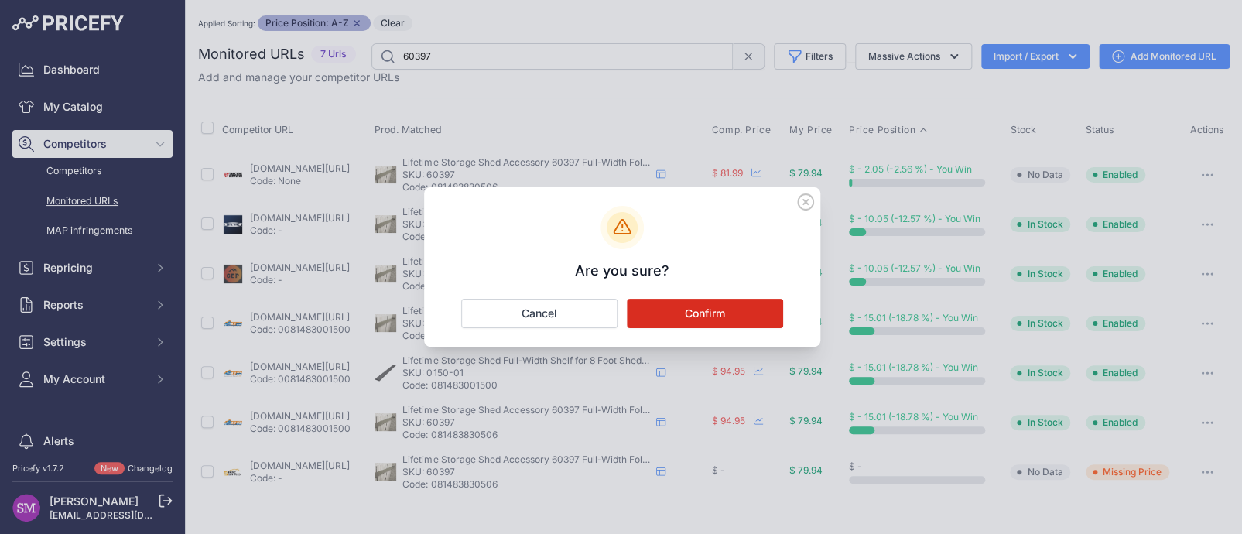
click at [699, 318] on button "Confirm" at bounding box center [705, 313] width 156 height 29
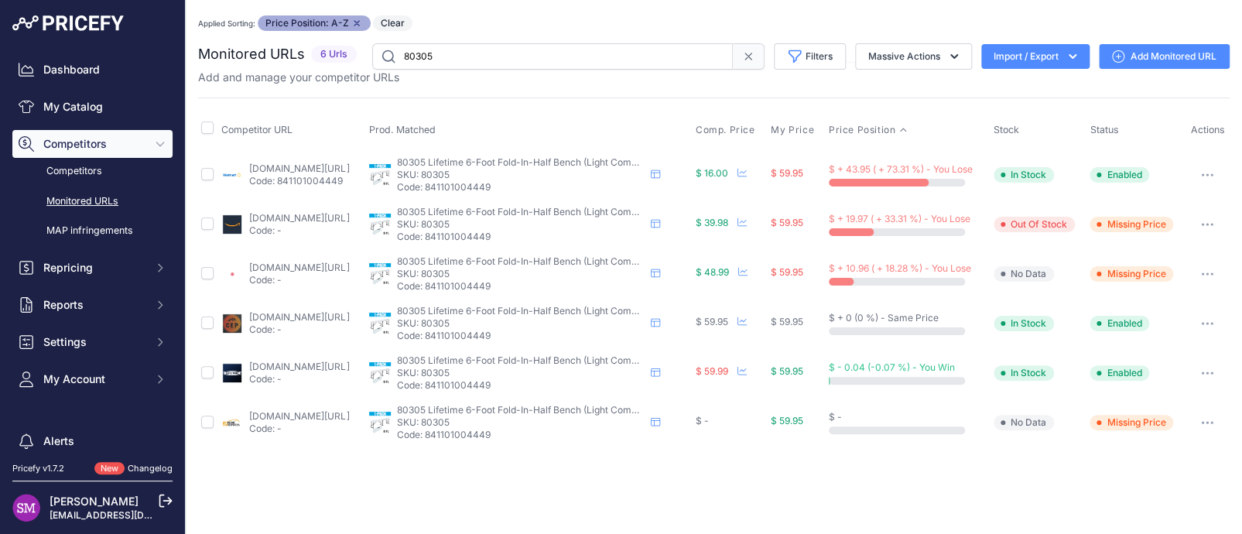
click at [1208, 421] on icon "button" at bounding box center [1207, 422] width 12 height 3
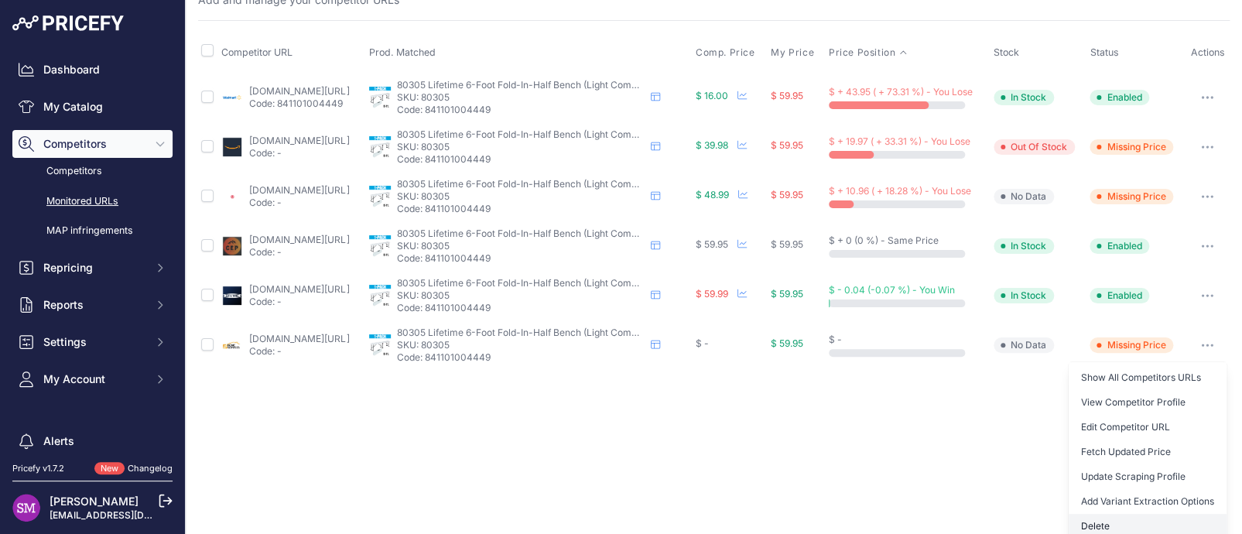
scroll to position [84, 0]
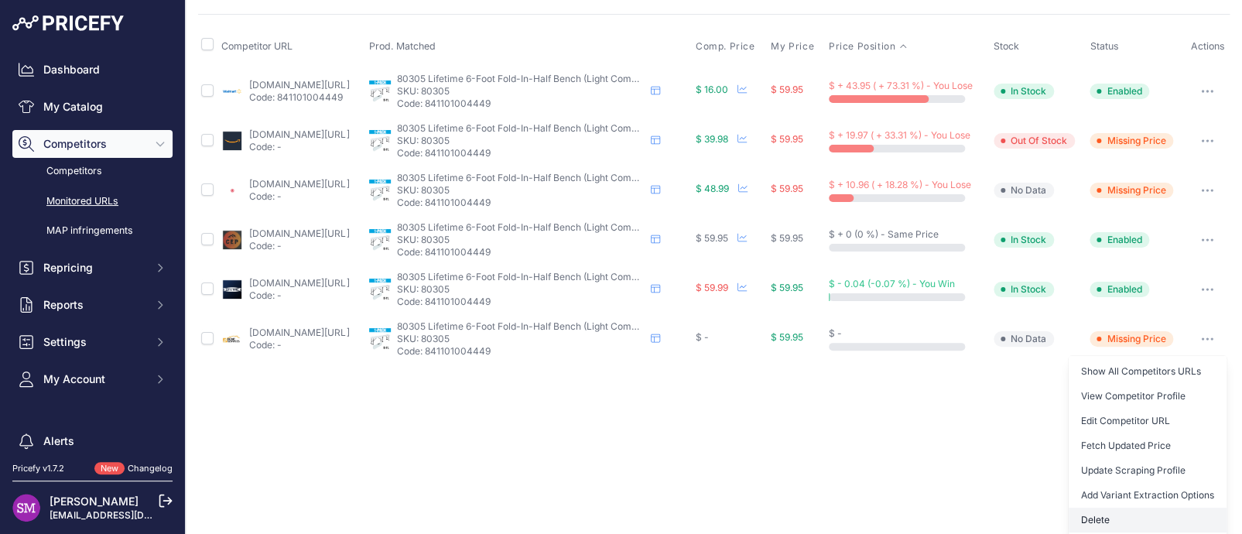
click at [1095, 513] on button "Delete" at bounding box center [1148, 520] width 158 height 25
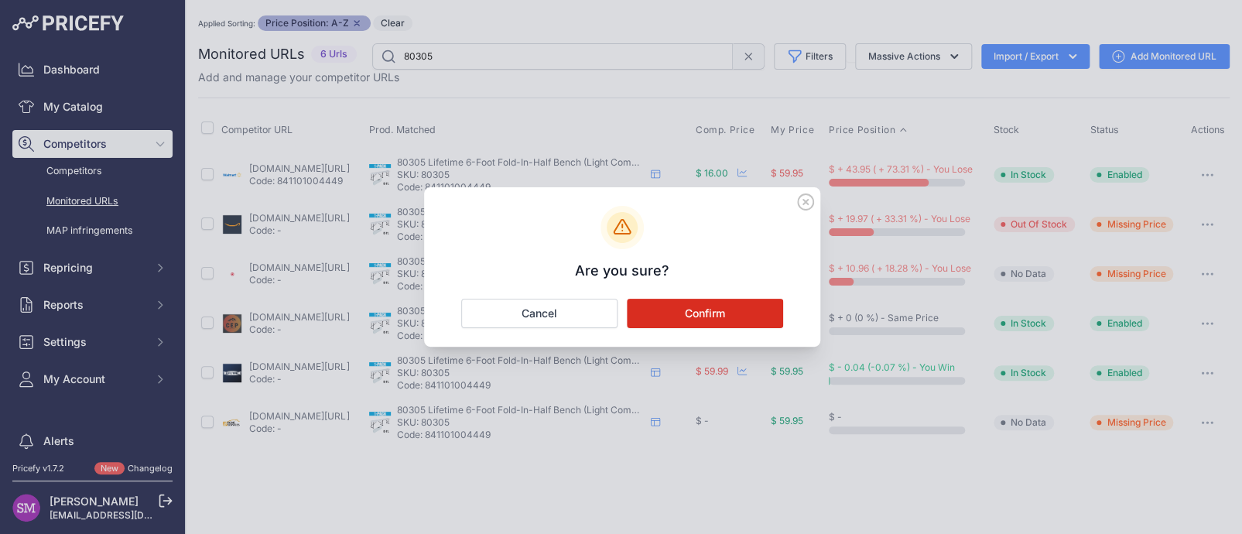
click at [708, 302] on button "Confirm" at bounding box center [705, 313] width 156 height 29
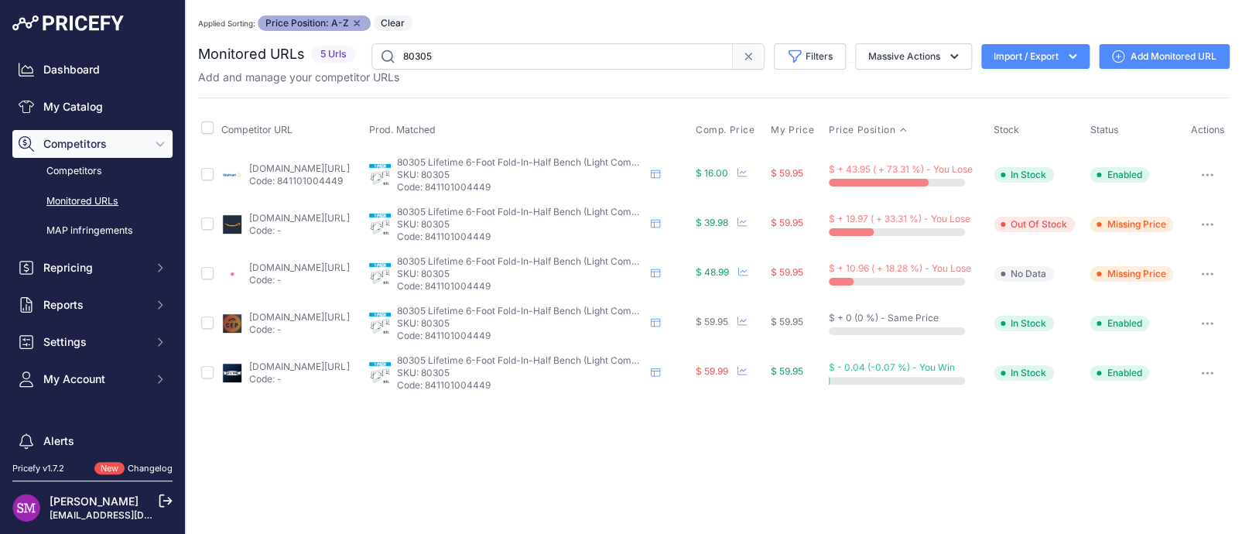
click at [299, 163] on link "walmart.com/ip/lifetime-6-foot-fold-in-half-bench-light-commercial-80305/157973…" at bounding box center [299, 169] width 100 height 12
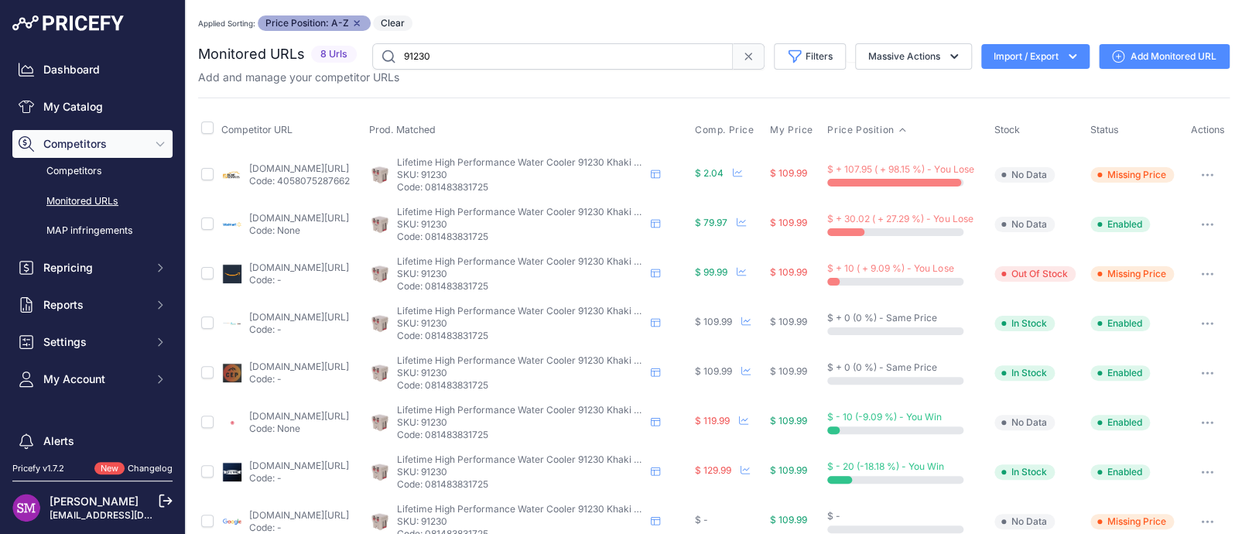
click at [1203, 173] on icon "button" at bounding box center [1207, 174] width 12 height 3
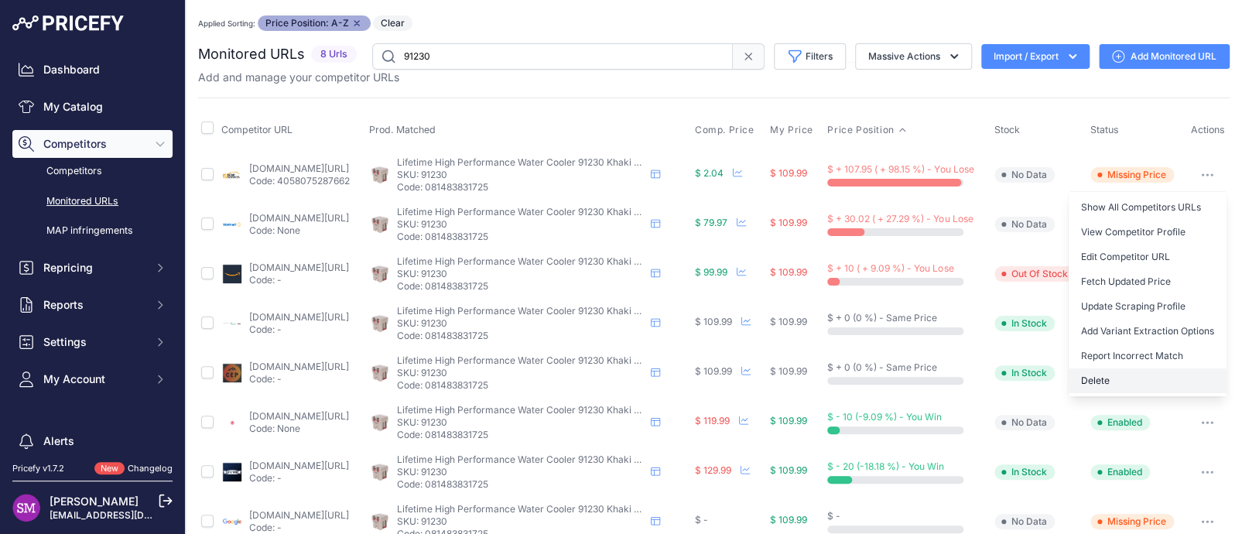
click at [1097, 381] on button "Delete" at bounding box center [1148, 380] width 158 height 25
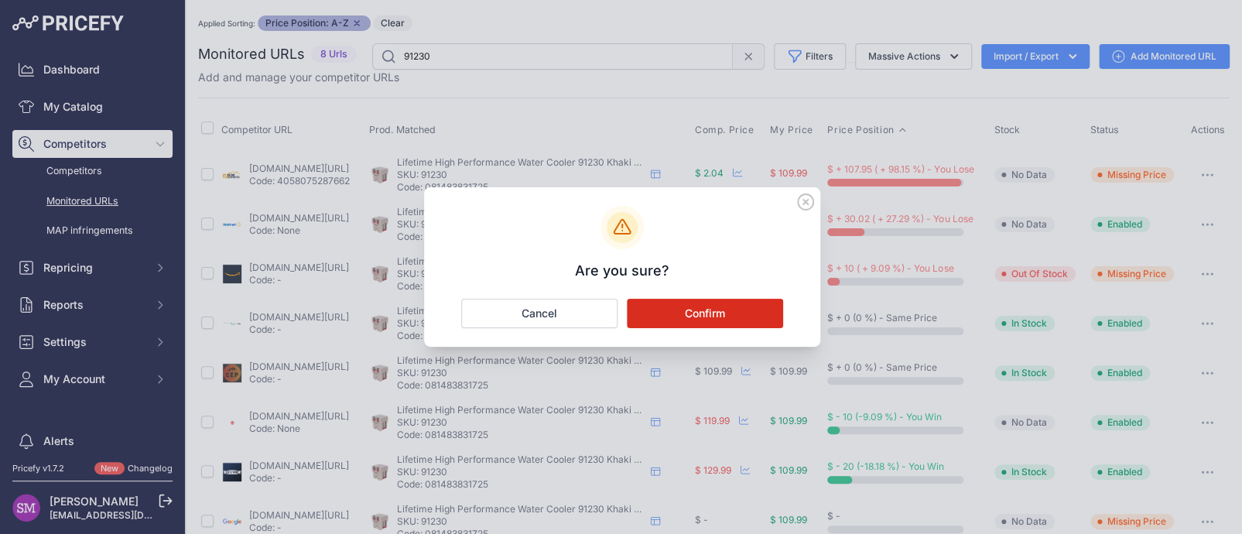
click at [690, 316] on button "Confirm" at bounding box center [705, 313] width 156 height 29
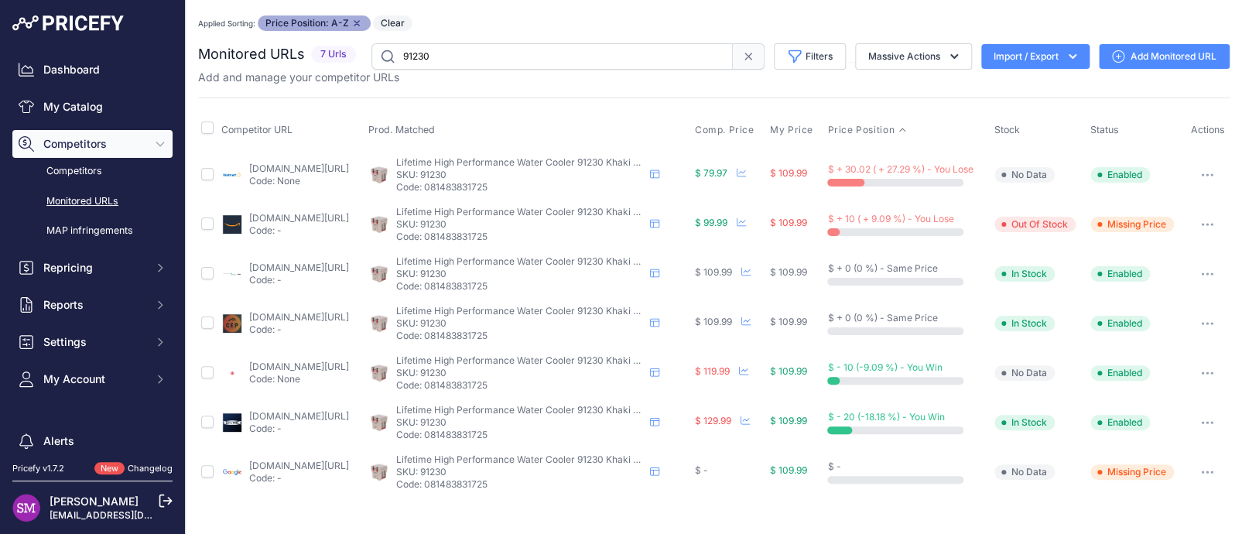
click at [313, 167] on link "[DOMAIN_NAME][URL]" at bounding box center [299, 169] width 100 height 12
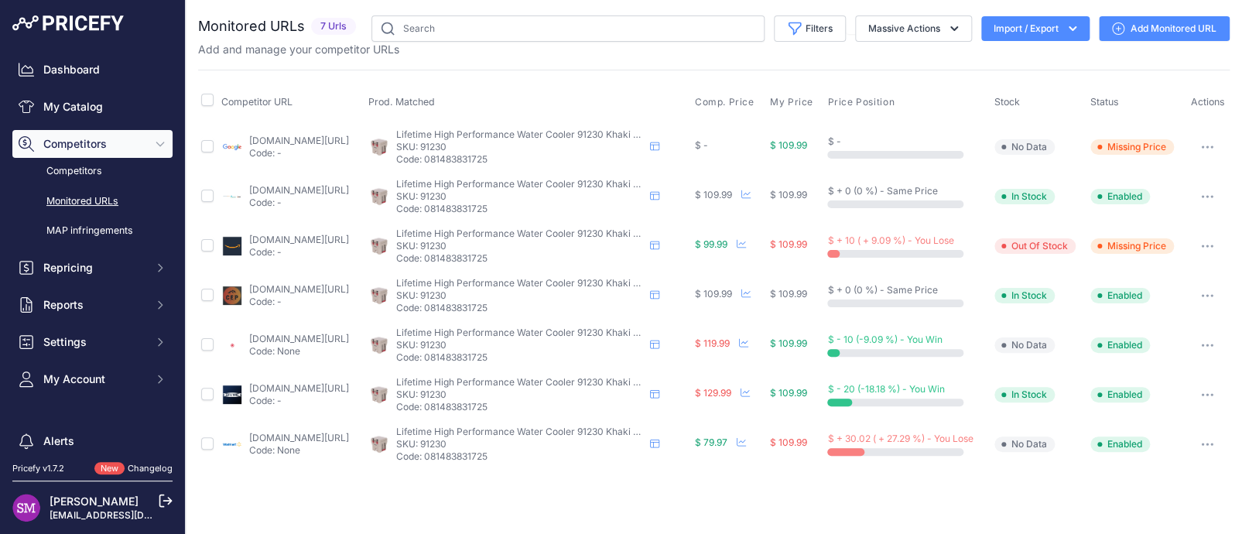
click at [317, 238] on link "[DOMAIN_NAME][URL]" at bounding box center [299, 240] width 100 height 12
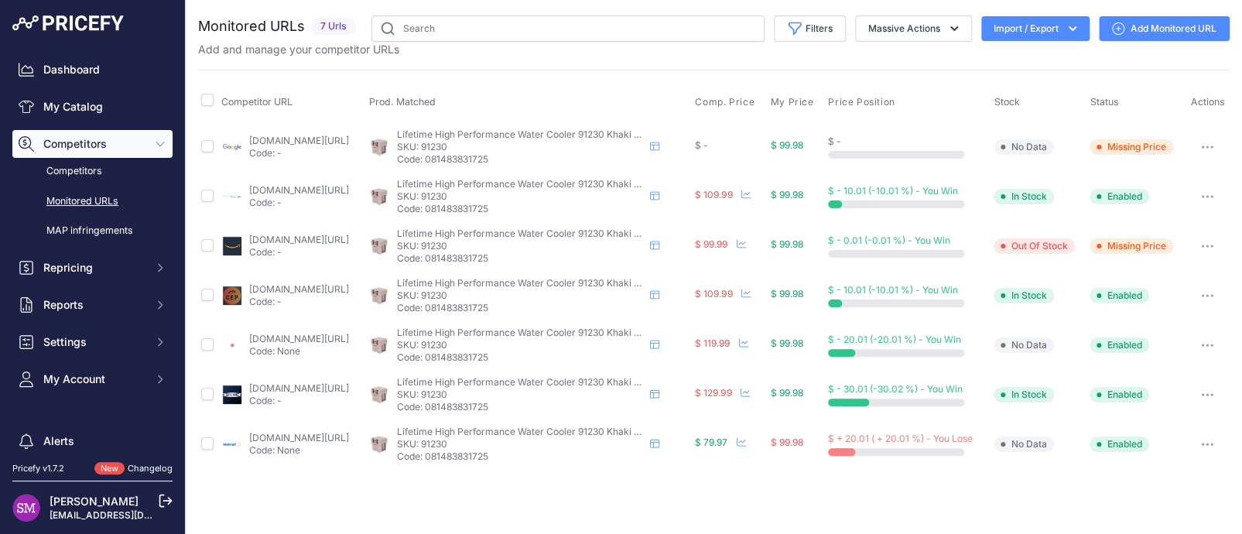
click at [1215, 142] on button "button" at bounding box center [1207, 147] width 31 height 22
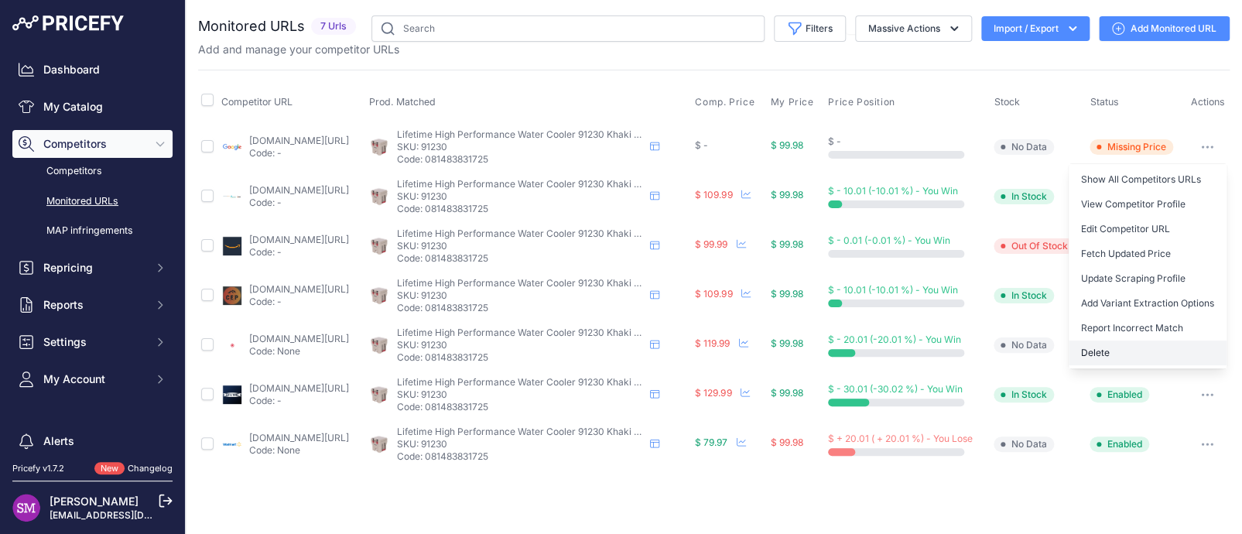
click at [1112, 354] on button "Delete" at bounding box center [1148, 353] width 158 height 25
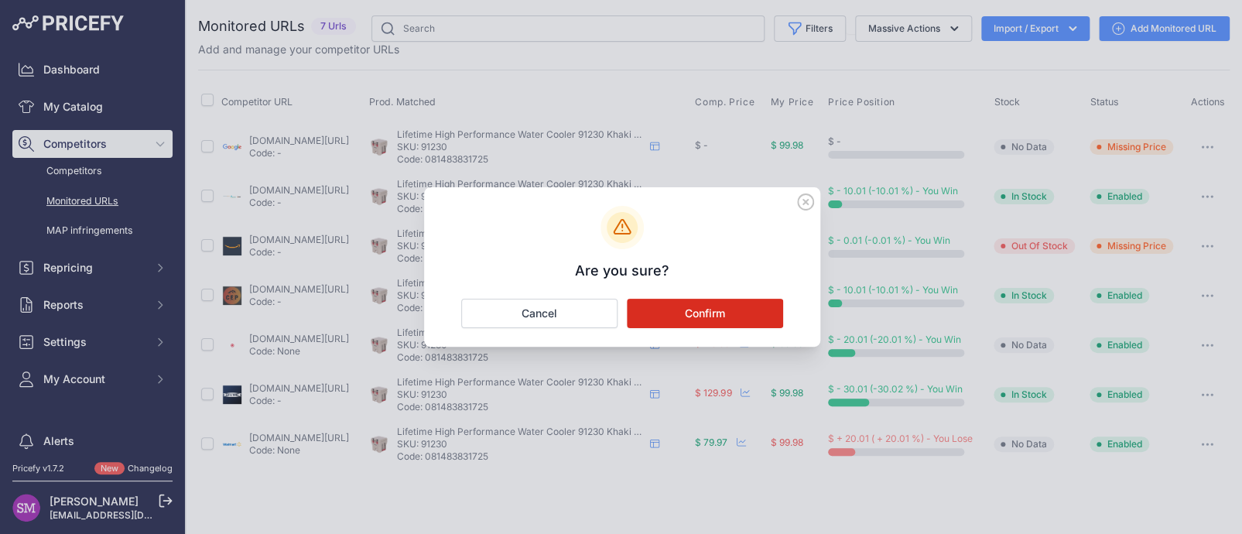
click at [727, 324] on button "Confirm" at bounding box center [705, 313] width 156 height 29
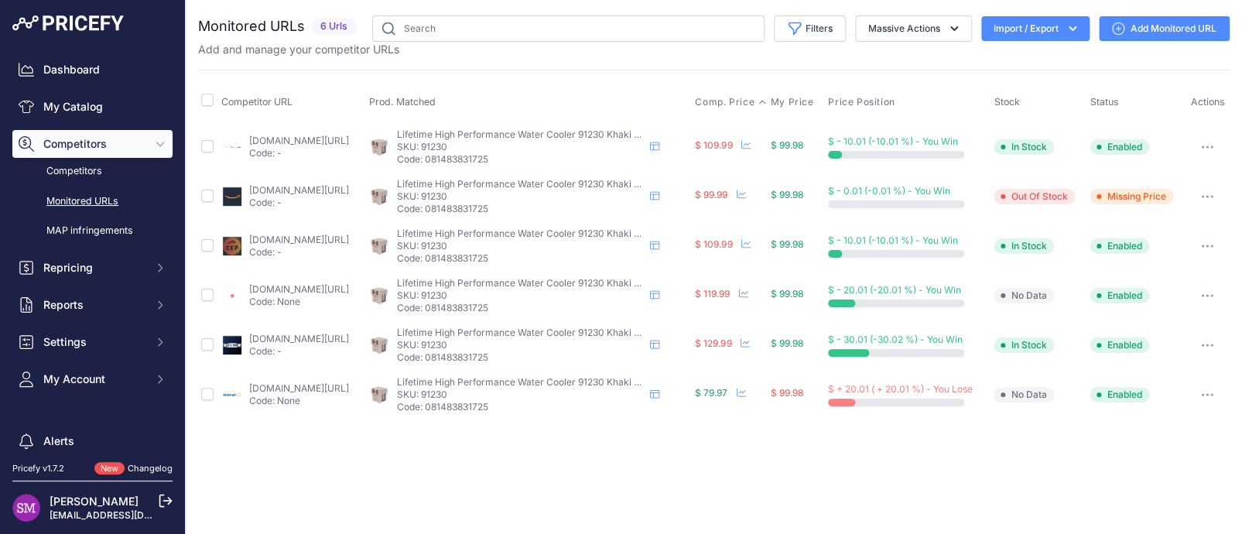
click at [750, 101] on span "Comp. Price" at bounding box center [725, 102] width 60 height 12
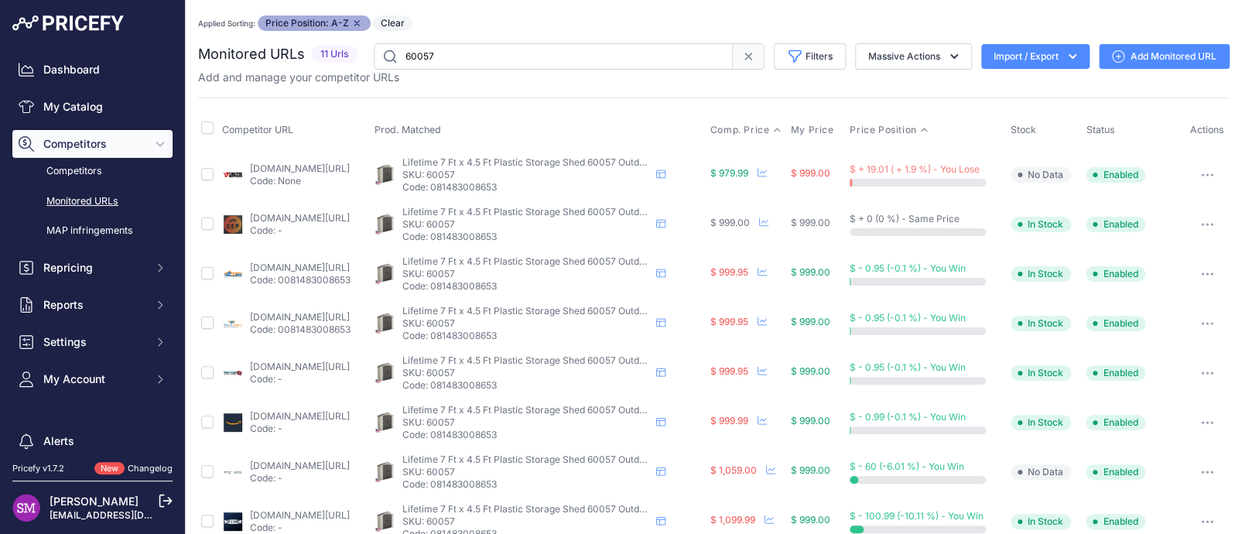
click at [751, 127] on span "Comp. Price" at bounding box center [741, 130] width 60 height 12
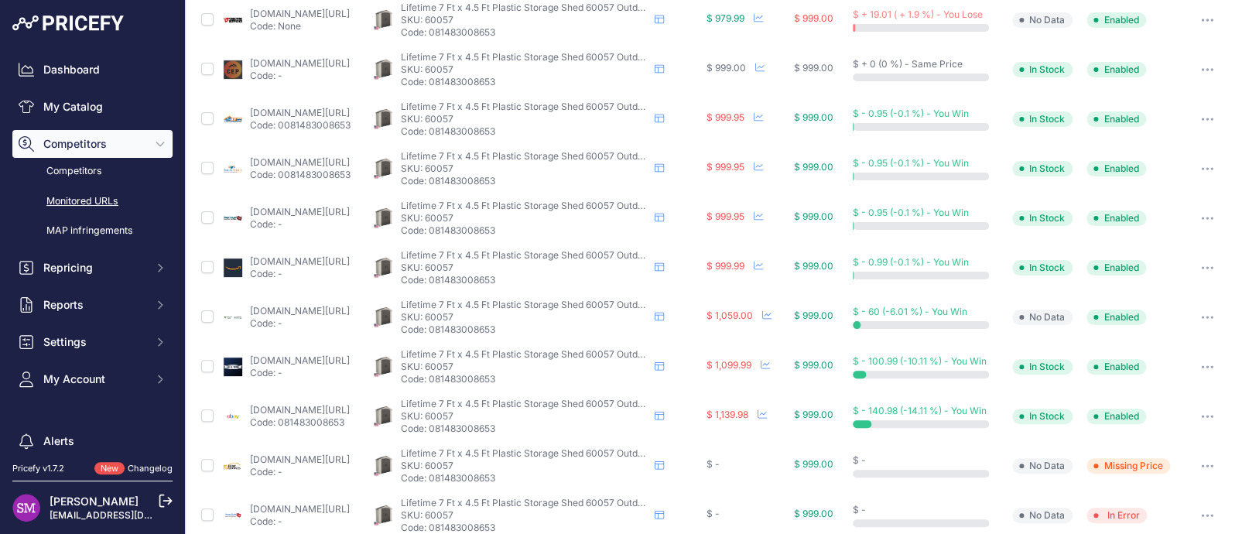
scroll to position [175, 0]
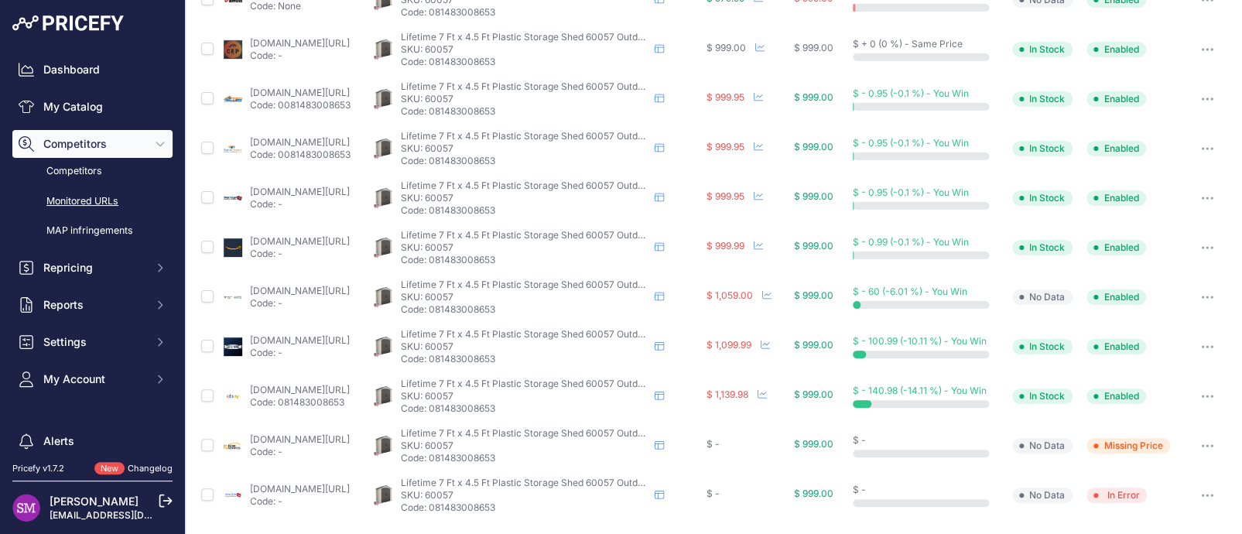
click at [1192, 440] on button "button" at bounding box center [1207, 446] width 31 height 22
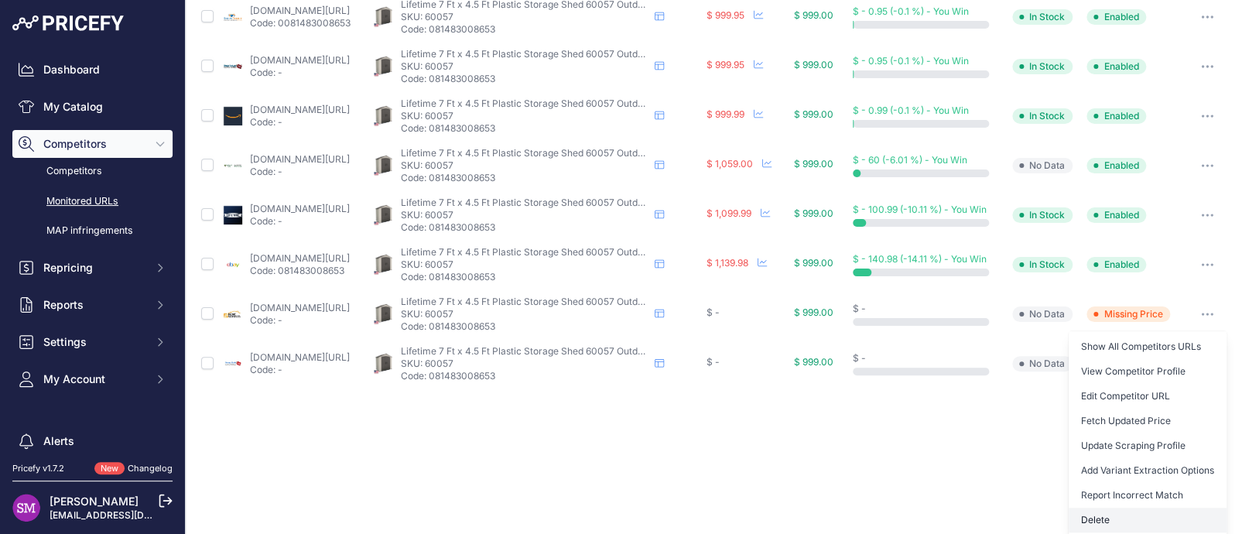
click at [1085, 516] on button "Delete" at bounding box center [1148, 520] width 158 height 25
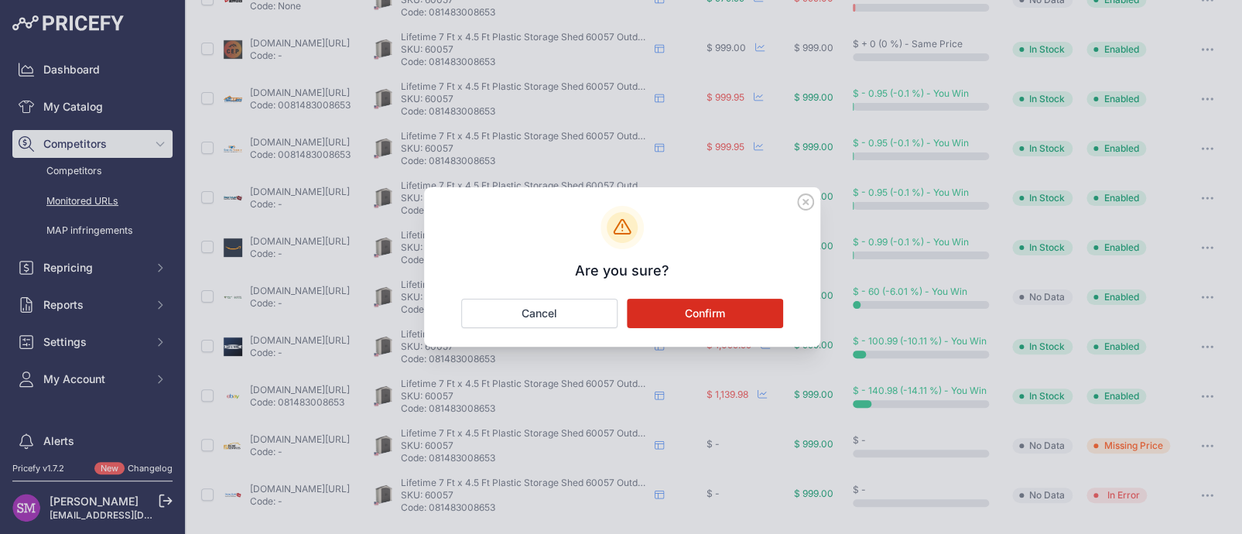
click at [731, 310] on button "Confirm" at bounding box center [705, 313] width 156 height 29
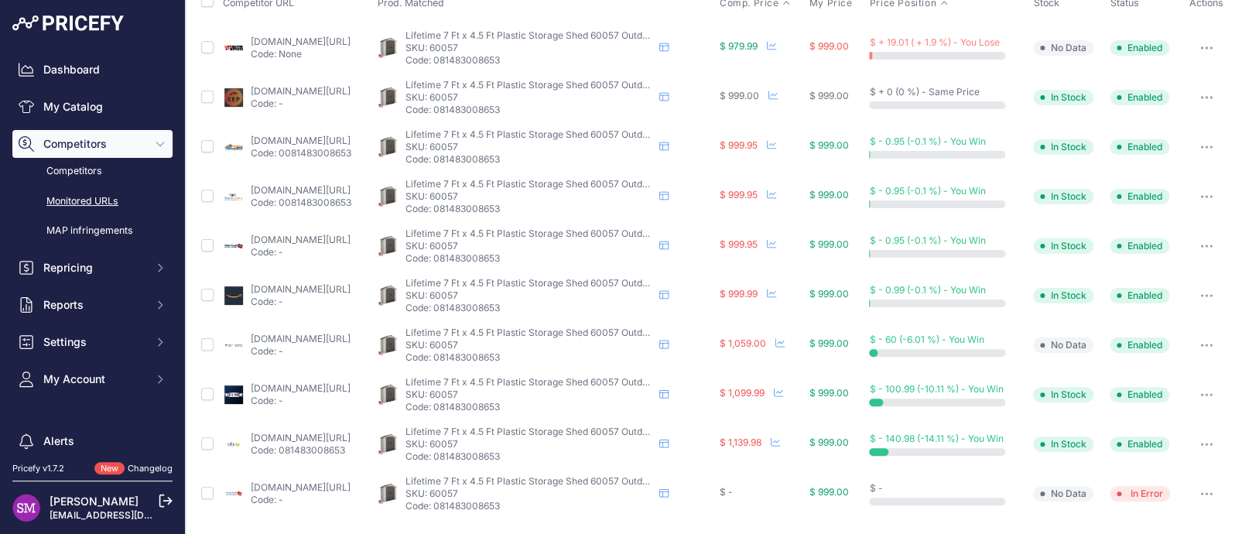
scroll to position [125, 0]
click at [1201, 495] on icon "button" at bounding box center [1202, 496] width 2 height 2
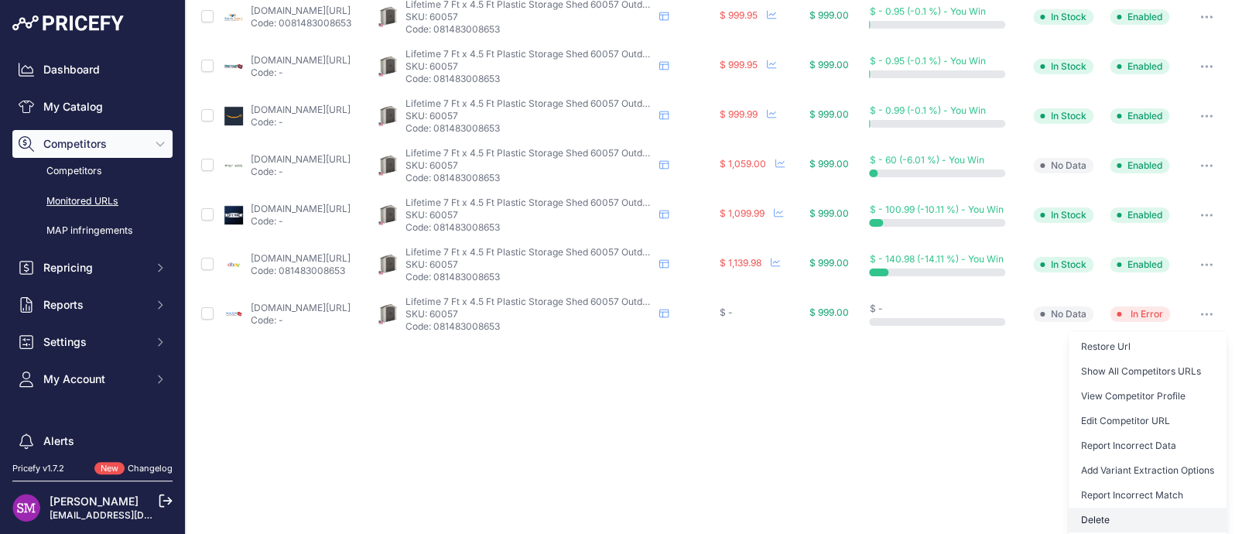
click at [1105, 519] on button "Delete" at bounding box center [1148, 520] width 158 height 25
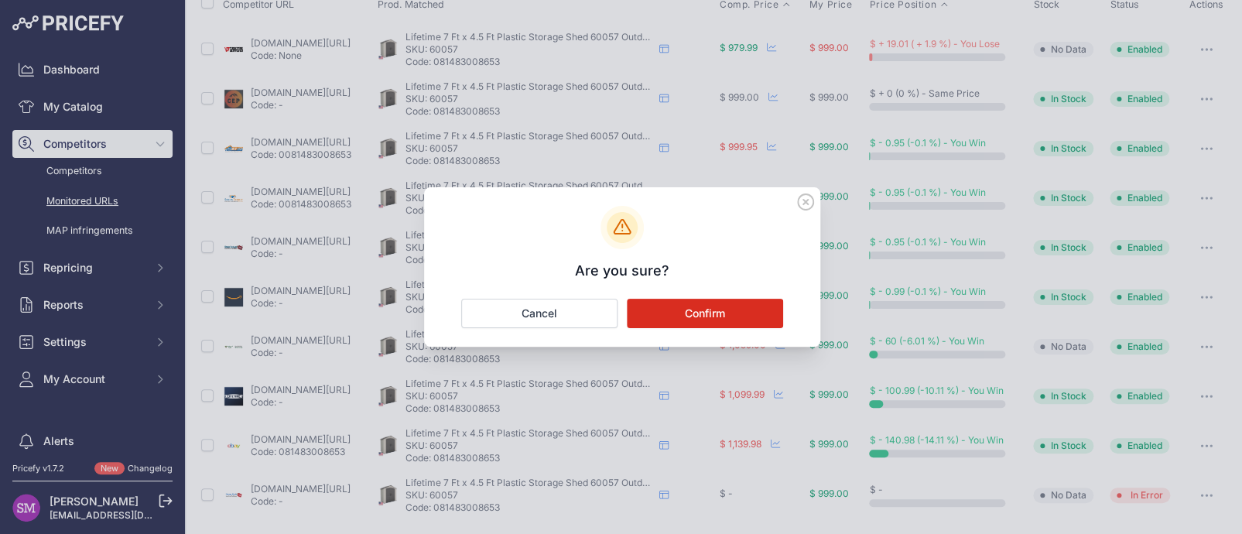
click at [701, 310] on button "Confirm" at bounding box center [705, 313] width 156 height 29
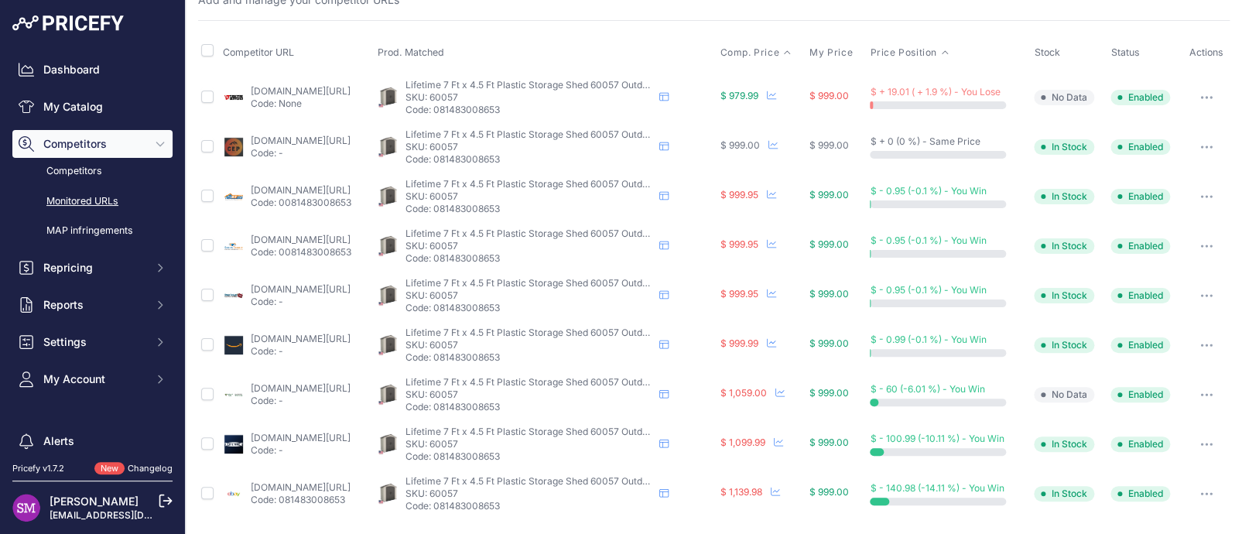
scroll to position [0, 0]
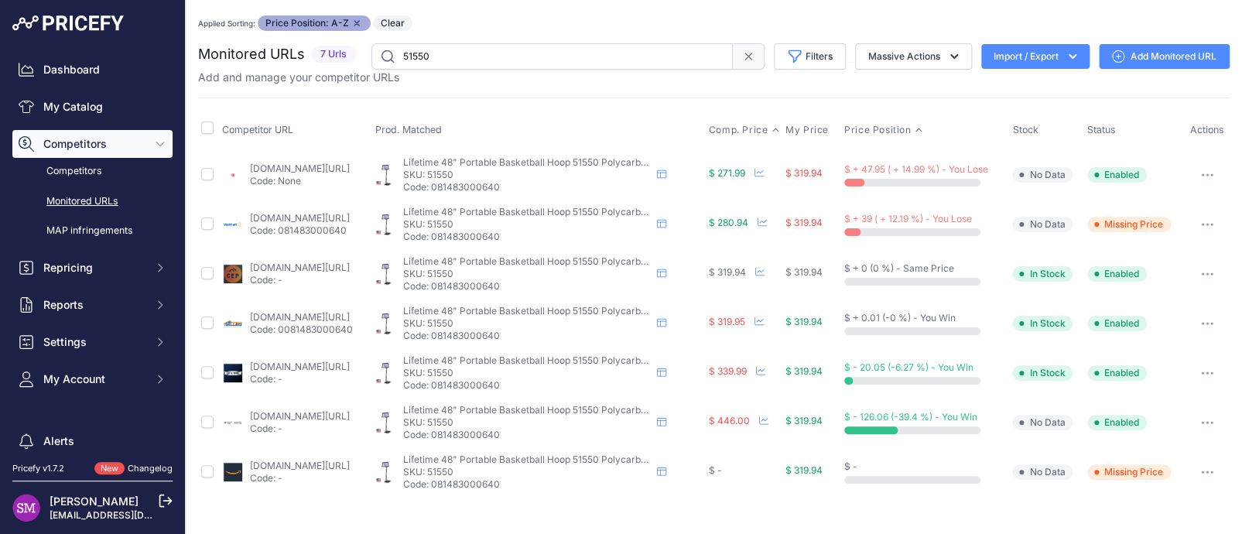
click at [755, 130] on span "Comp. Price" at bounding box center [739, 130] width 60 height 12
click at [271, 163] on link "target.com/p/lifetime-courtside-48-portable-basketball-hoop/-/a-16809038" at bounding box center [300, 169] width 100 height 12
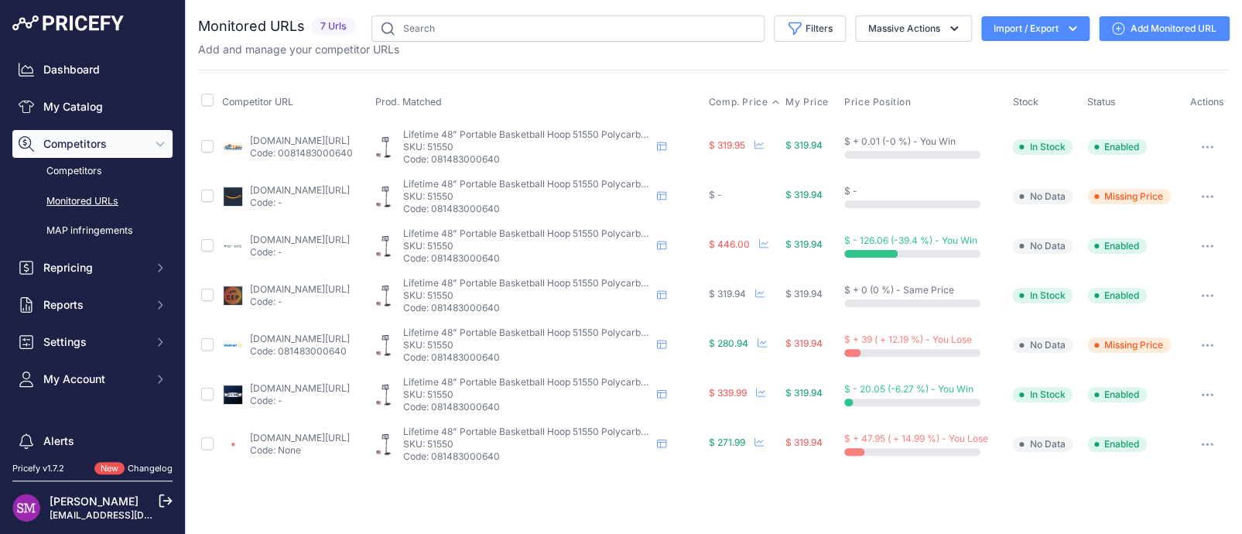
click at [752, 96] on span "Comp. Price" at bounding box center [739, 102] width 60 height 12
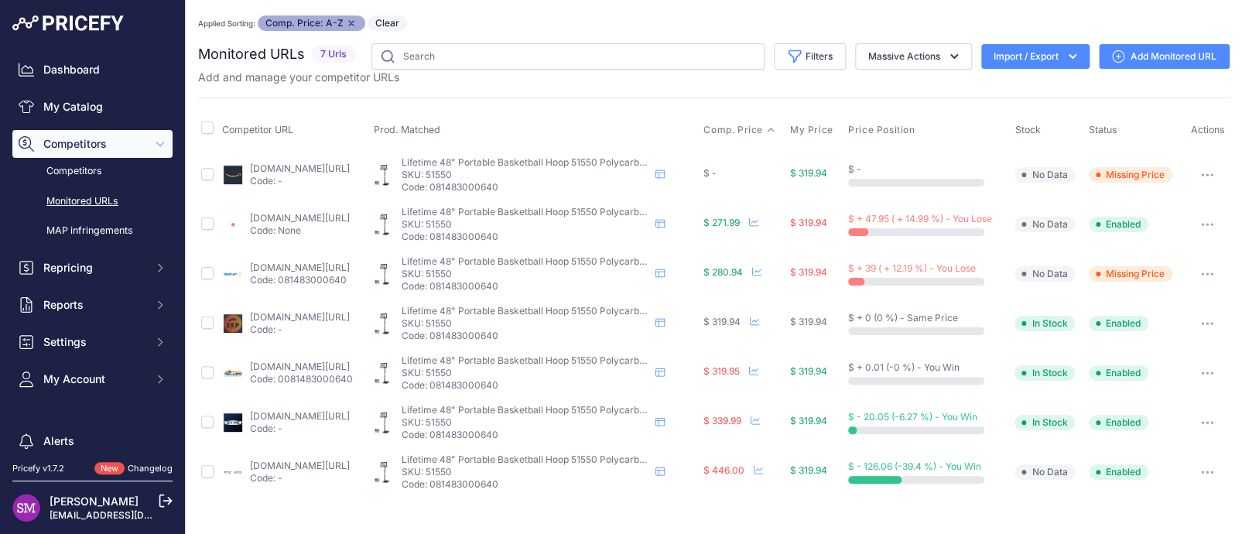
click at [1210, 221] on button "button" at bounding box center [1207, 225] width 31 height 22
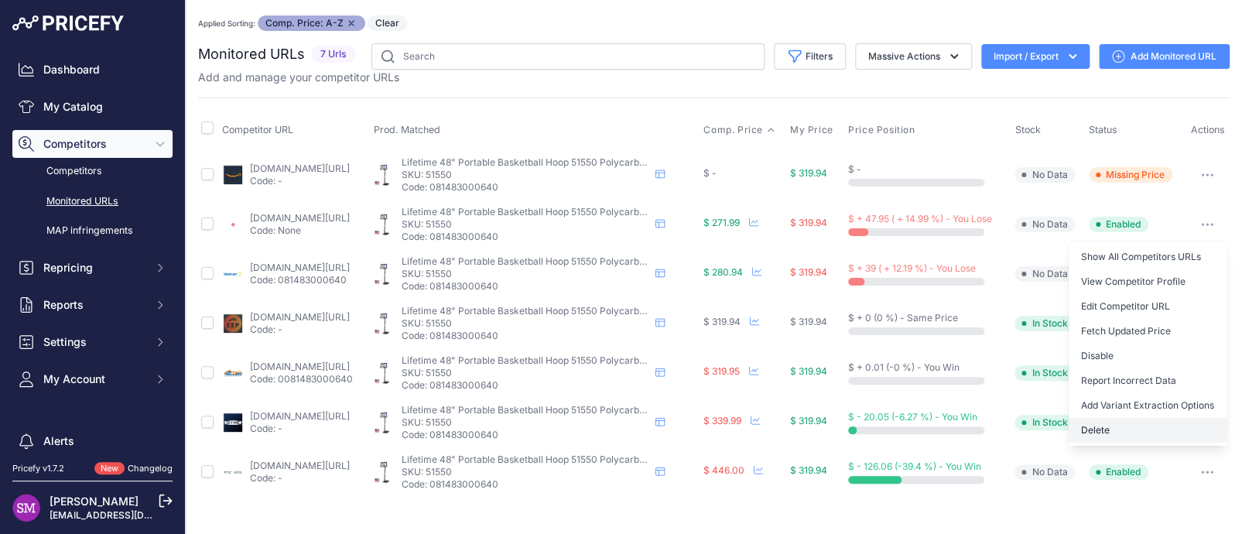
click at [1115, 427] on button "Delete" at bounding box center [1148, 430] width 158 height 25
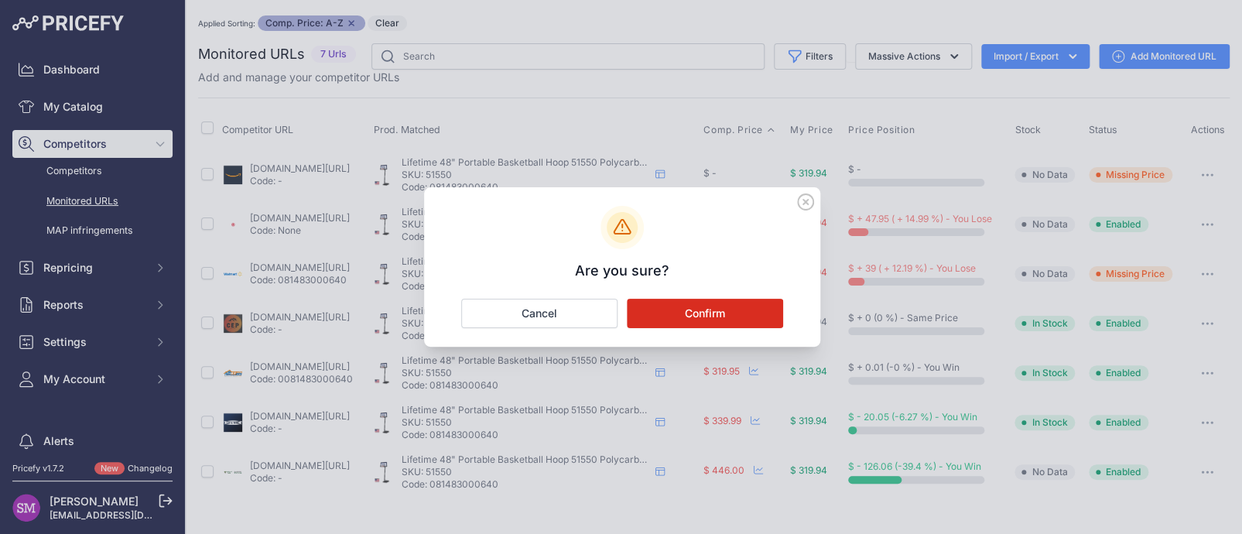
click at [706, 314] on button "Confirm" at bounding box center [705, 313] width 156 height 29
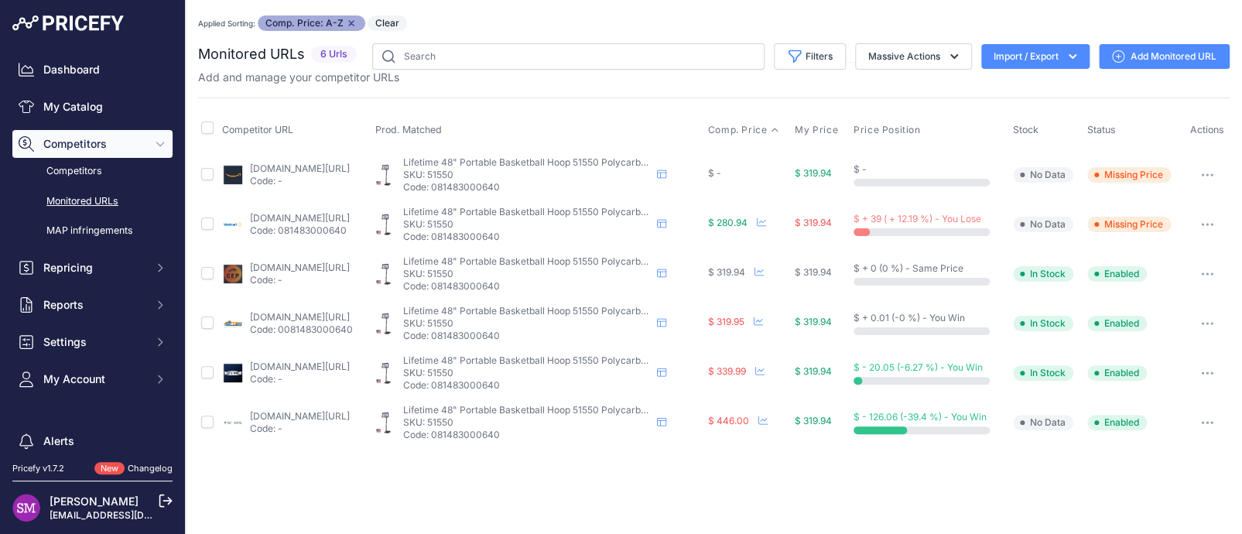
click at [276, 167] on link "[DOMAIN_NAME][URL]" at bounding box center [300, 169] width 100 height 12
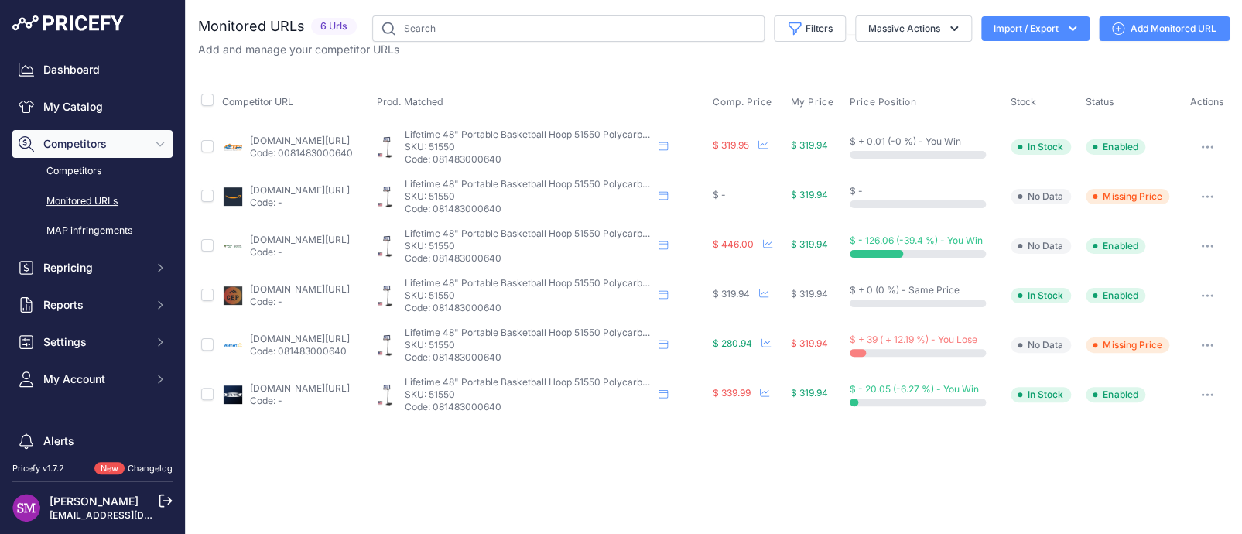
click at [306, 336] on link "[DOMAIN_NAME][URL]" at bounding box center [300, 339] width 100 height 12
click at [773, 98] on span "Comp. Price" at bounding box center [743, 102] width 60 height 12
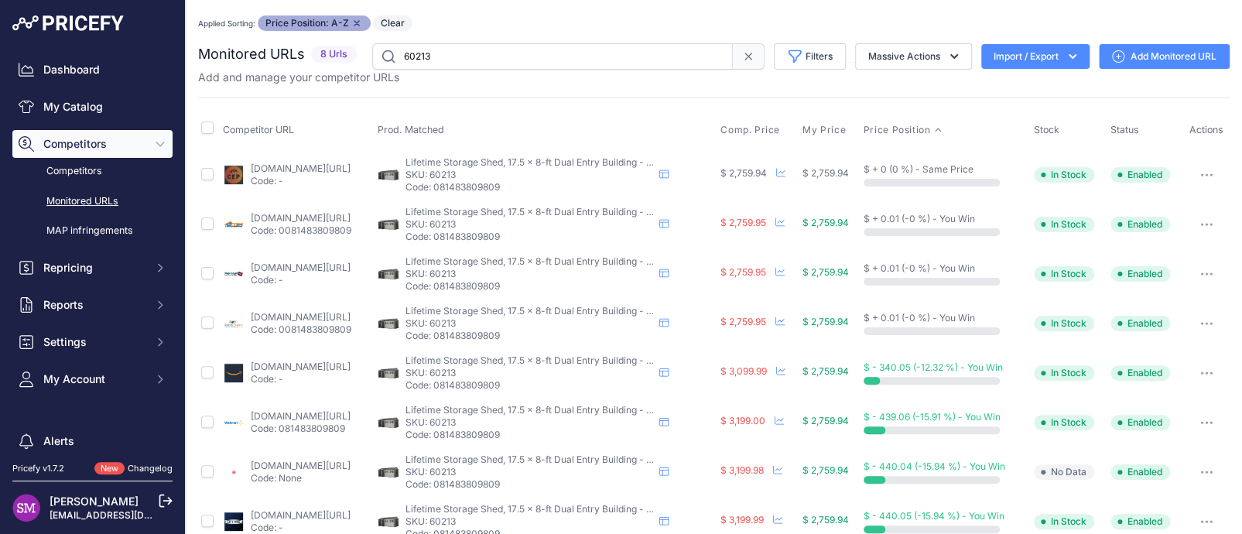
click at [762, 120] on th "Comp. Price" at bounding box center [759, 130] width 82 height 39
click at [764, 125] on span "Comp. Price" at bounding box center [751, 130] width 60 height 12
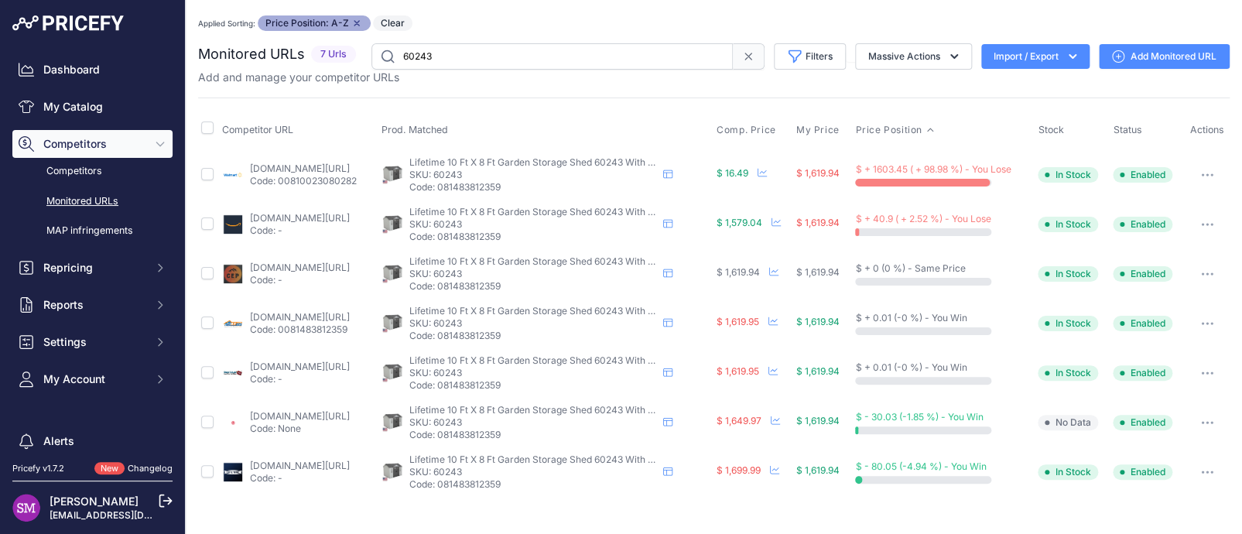
click at [269, 163] on link "[DOMAIN_NAME][URL]" at bounding box center [300, 169] width 100 height 12
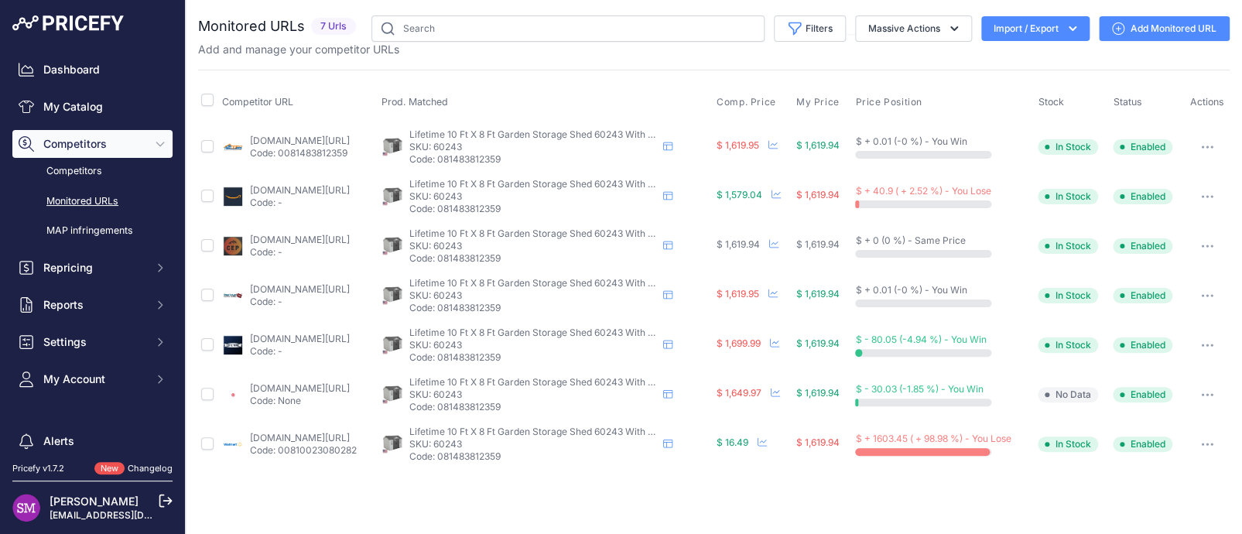
click at [1219, 146] on button "button" at bounding box center [1207, 147] width 31 height 22
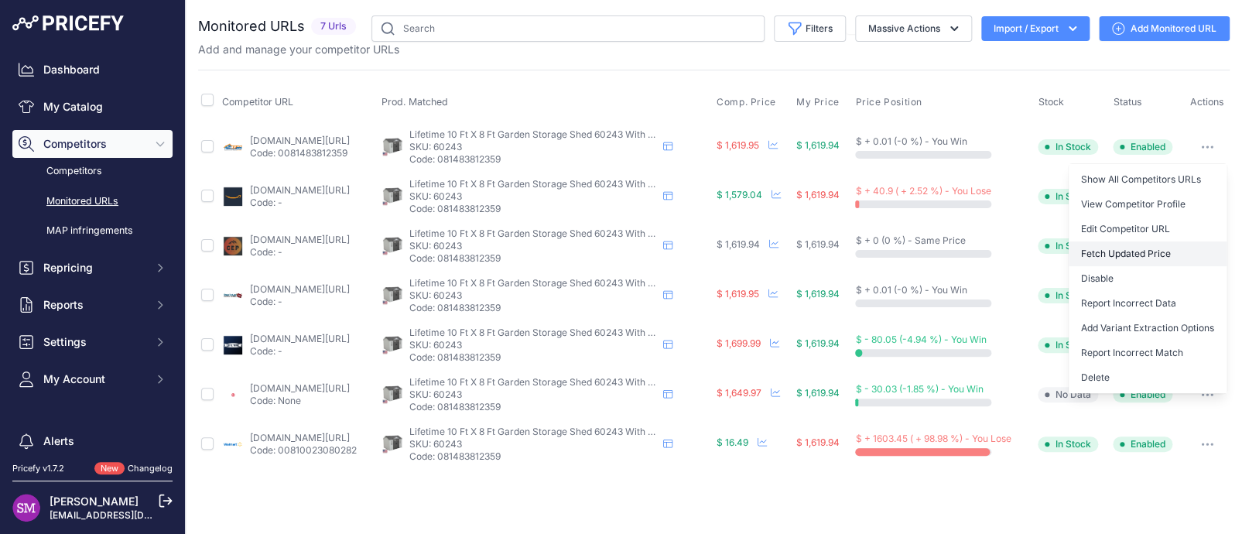
click at [1137, 251] on button "Fetch Updated Price" at bounding box center [1148, 254] width 158 height 25
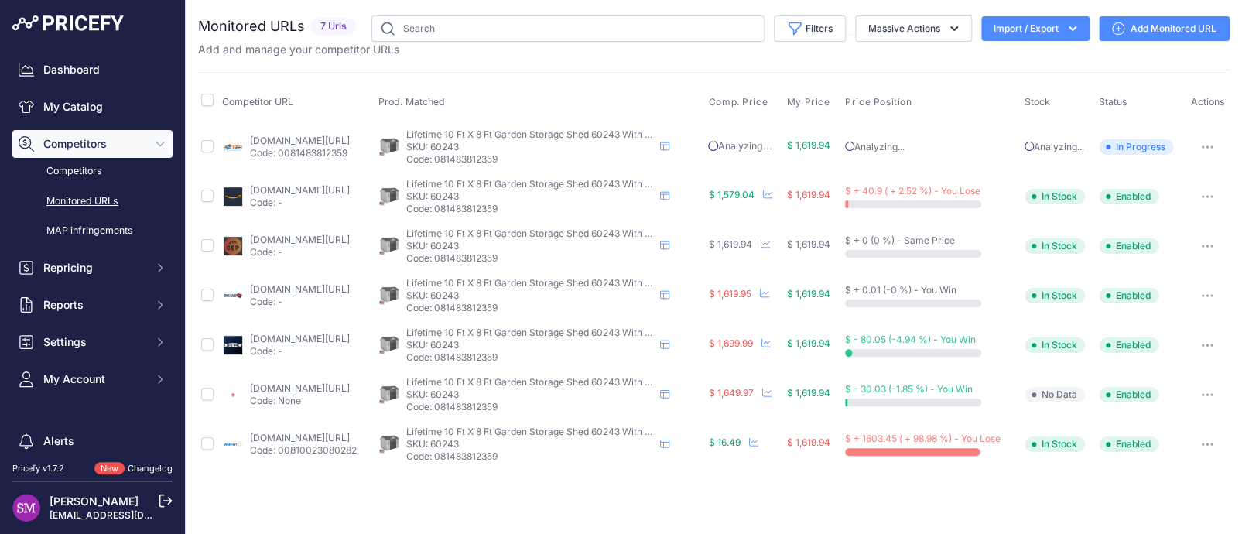
click at [1200, 439] on button "button" at bounding box center [1207, 444] width 31 height 22
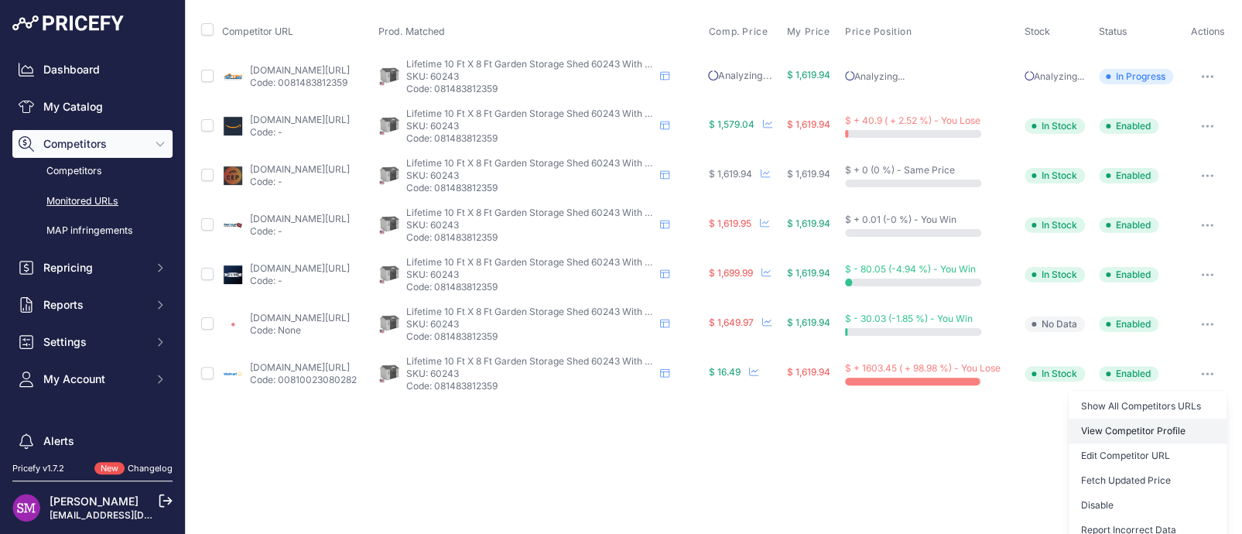
scroll to position [77, 0]
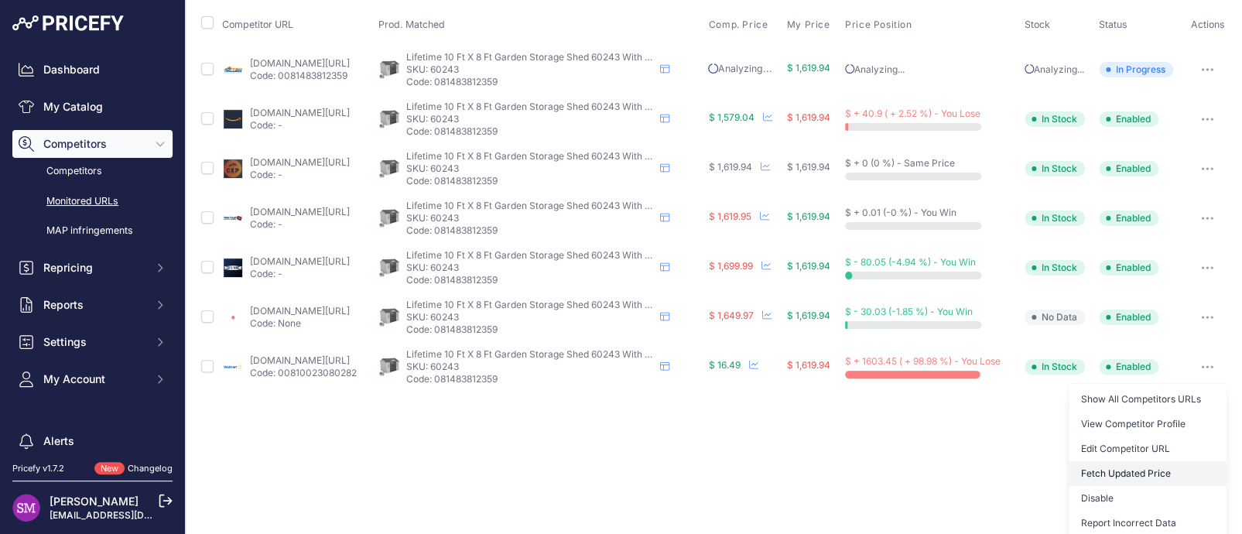
click at [1100, 474] on button "Fetch Updated Price" at bounding box center [1148, 473] width 158 height 25
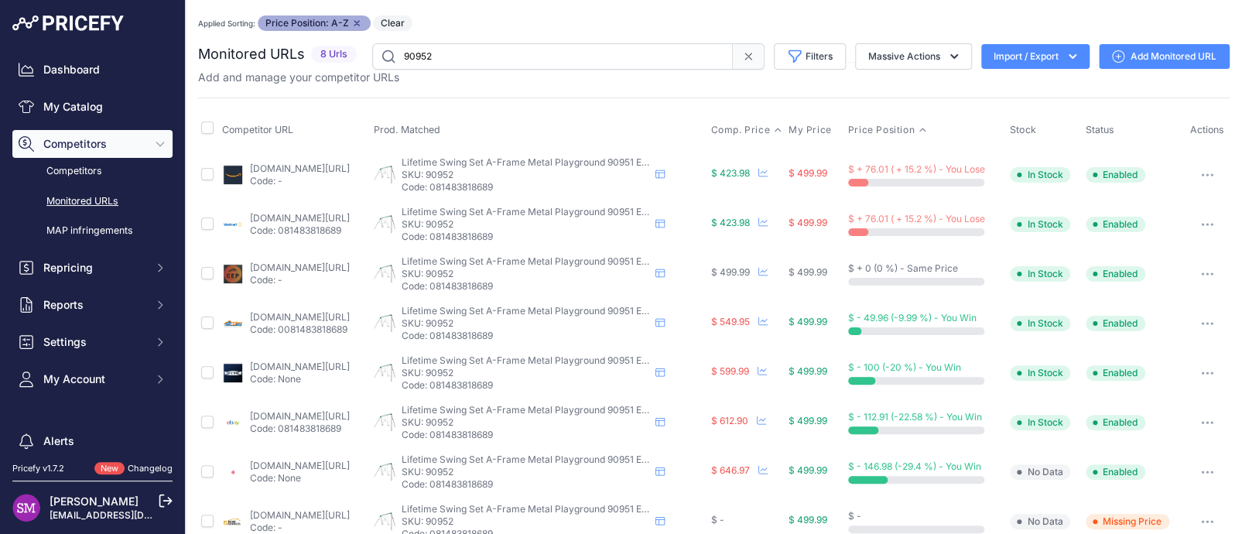
click at [757, 124] on span "Comp. Price" at bounding box center [741, 130] width 60 height 12
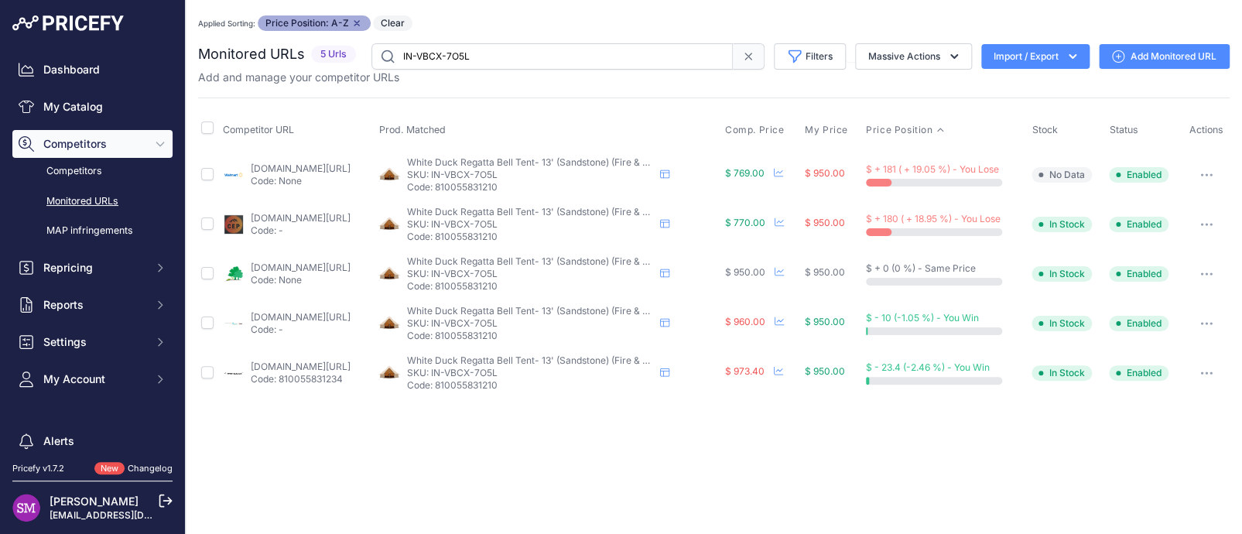
click at [773, 120] on th "Comp. Price" at bounding box center [762, 130] width 80 height 39
click at [774, 128] on span "Comp. Price" at bounding box center [755, 130] width 60 height 12
click at [302, 166] on link "walmart.com/ip/whiteduck-regatta-canvas-bell-tent-w-stove-jack-sandstone-beige-…" at bounding box center [301, 169] width 100 height 12
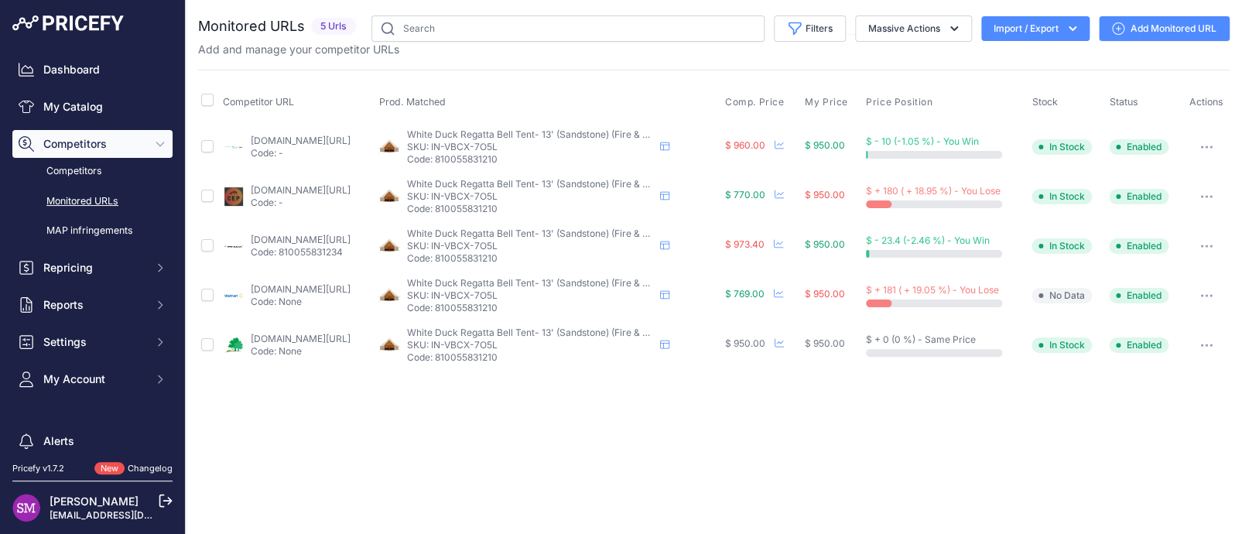
click at [1209, 191] on button "button" at bounding box center [1206, 197] width 31 height 22
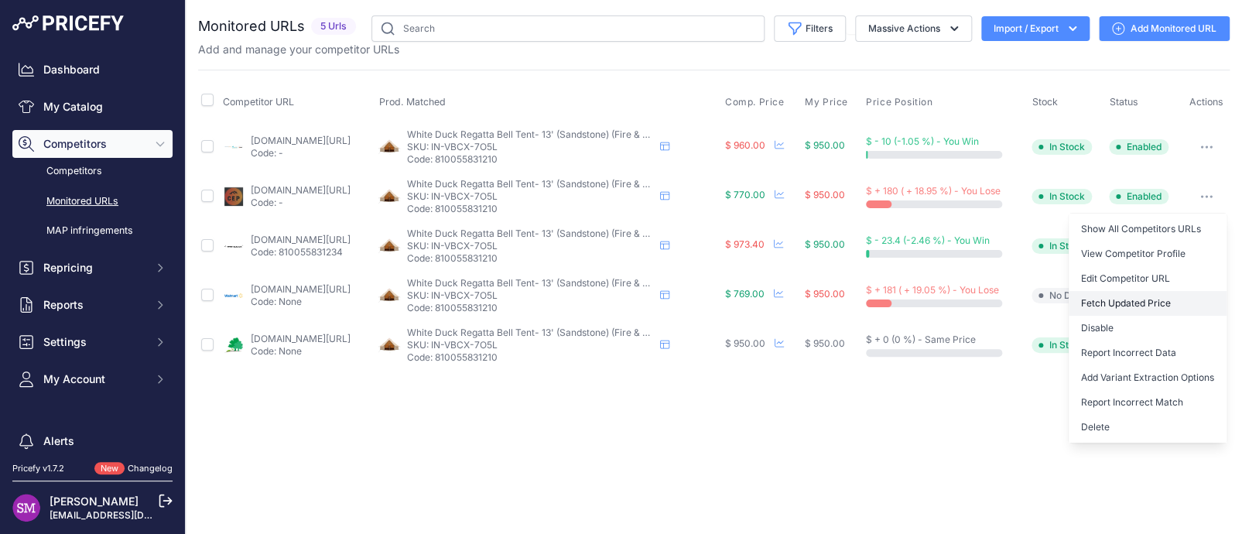
click at [1145, 300] on button "Fetch Updated Price" at bounding box center [1148, 303] width 158 height 25
